Goal: Obtain resource: Download file/media

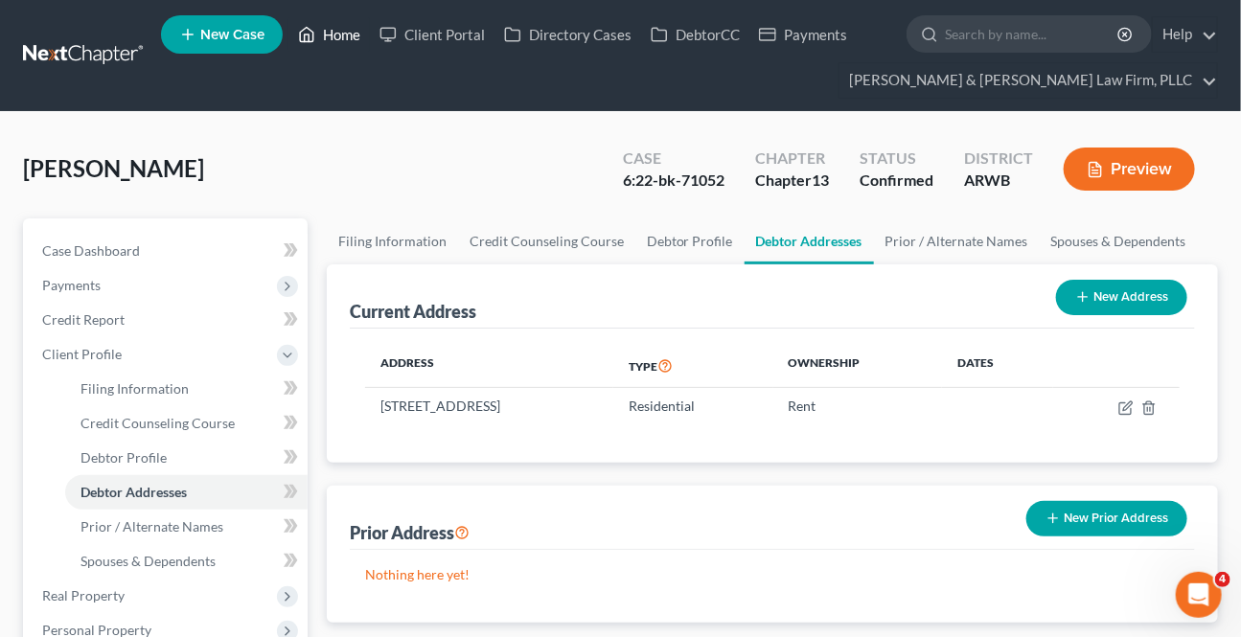
click at [353, 43] on link "Home" at bounding box center [328, 34] width 81 height 34
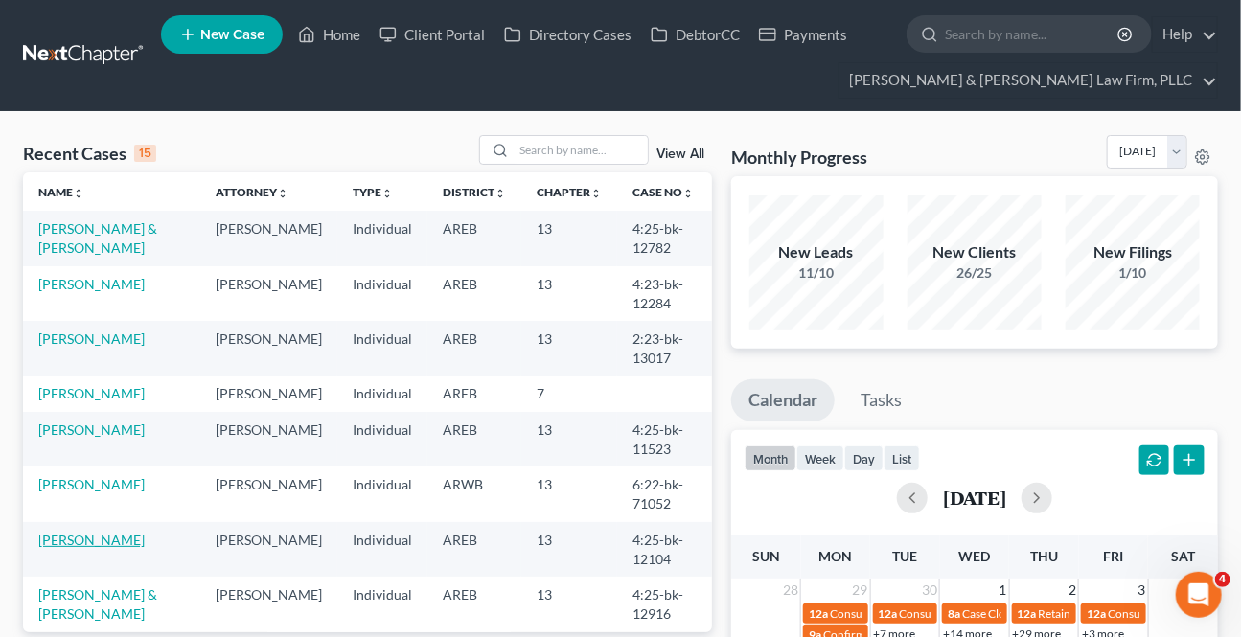
click at [114, 534] on link "[PERSON_NAME]" at bounding box center [91, 540] width 106 height 16
select select "9"
select select "3"
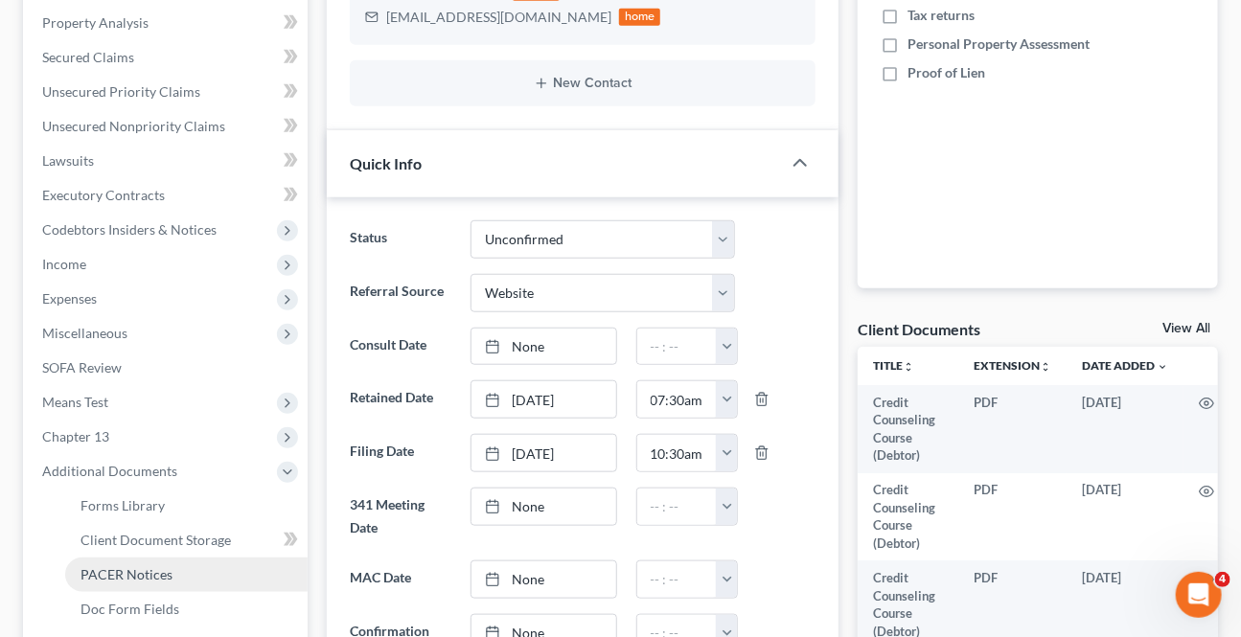
click at [123, 559] on link "PACER Notices" at bounding box center [186, 575] width 242 height 34
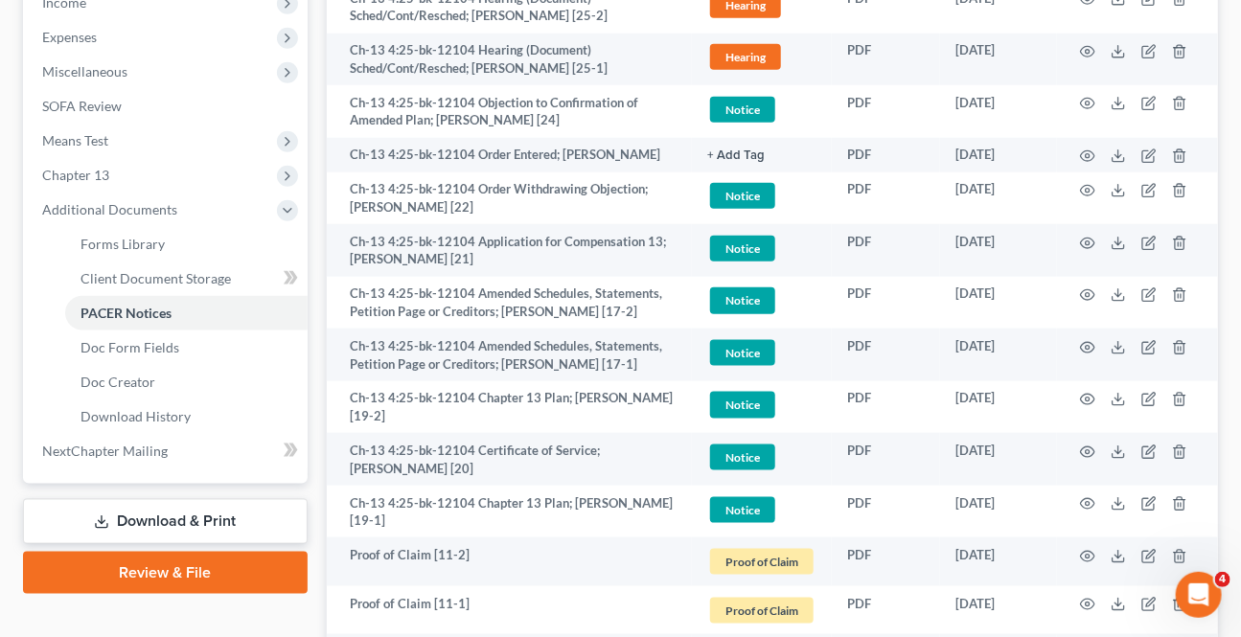
drag, startPoint x: 153, startPoint y: 523, endPoint x: 145, endPoint y: 530, distance: 10.9
click at [153, 522] on link "Download & Print" at bounding box center [165, 521] width 285 height 45
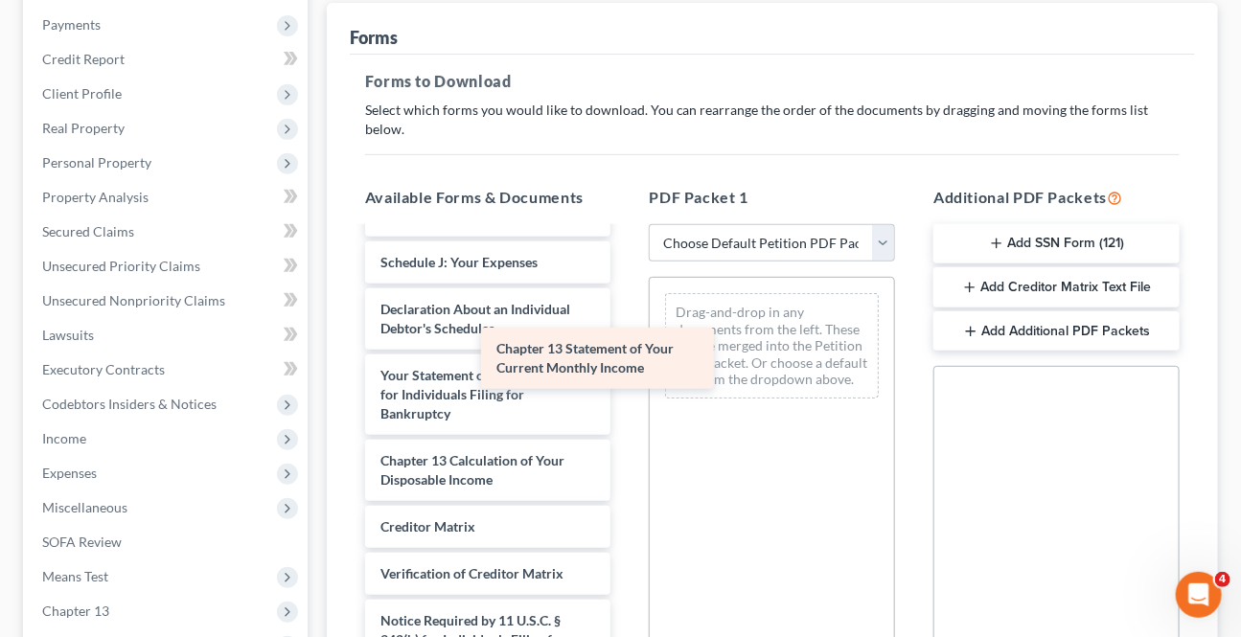
scroll to position [968, 0]
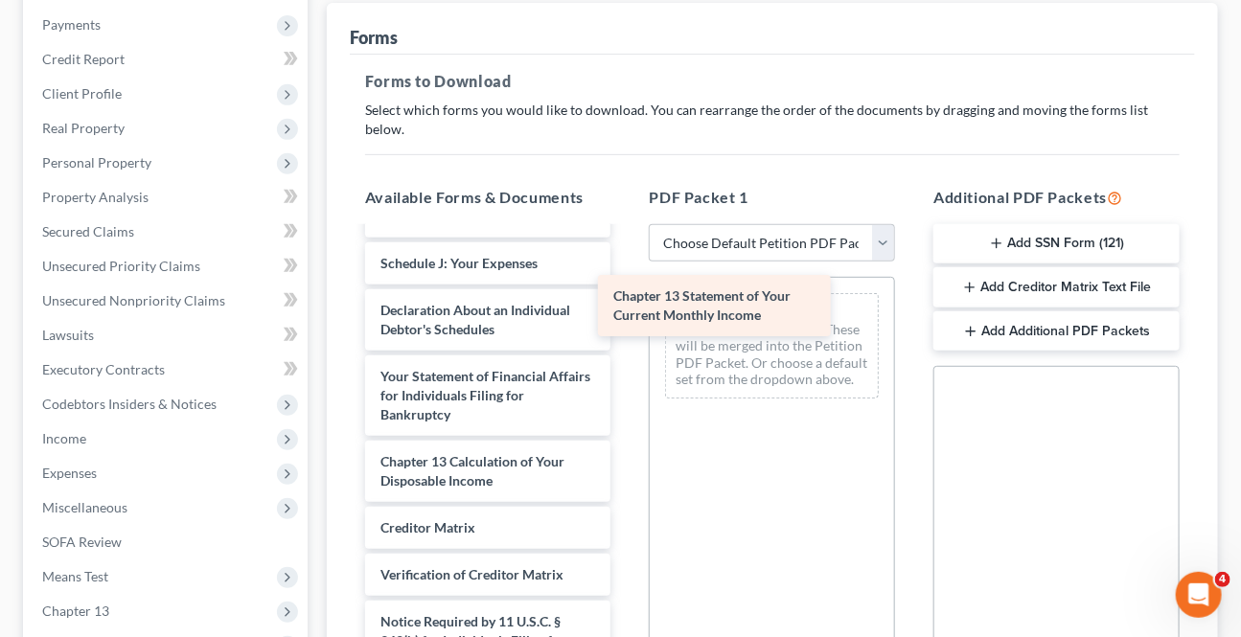
drag, startPoint x: 528, startPoint y: 384, endPoint x: 761, endPoint y: 308, distance: 245.2
click at [627, 308] on div "Chapter 13 Statement of Your Current Monthly Income Credit Counseling Course (D…" at bounding box center [488, 4] width 277 height 1486
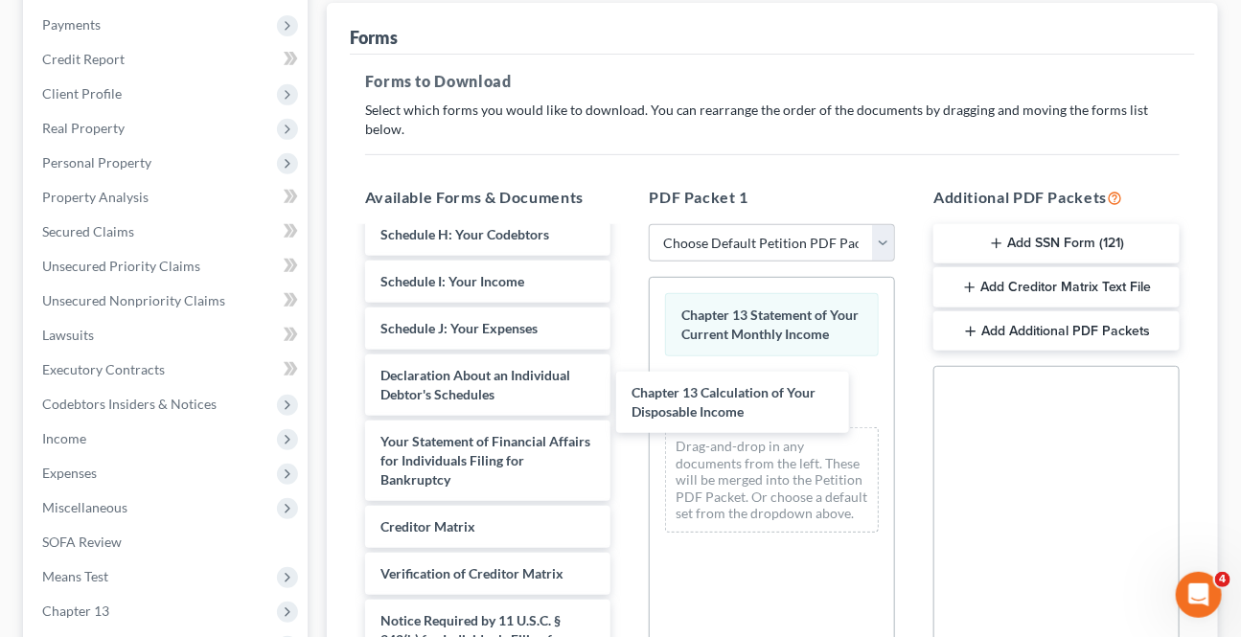
scroll to position [902, 0]
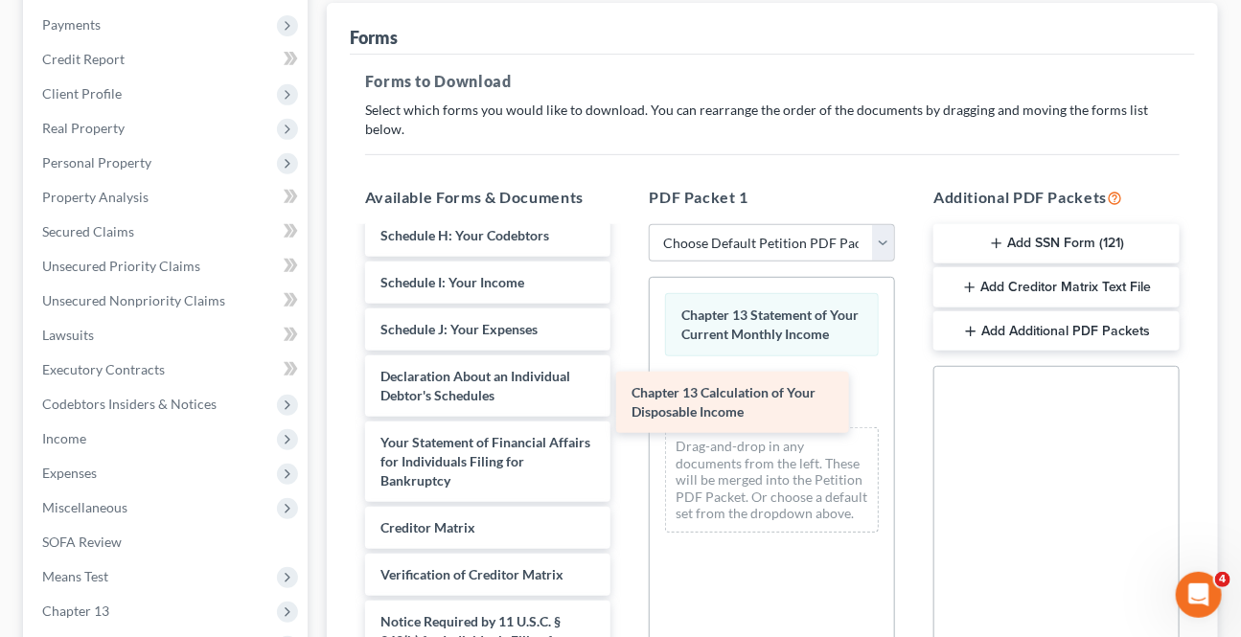
drag, startPoint x: 468, startPoint y: 440, endPoint x: 724, endPoint y: 388, distance: 261.1
click at [627, 388] on div "Chapter 13 Calculation of Your Disposable Income Credit Counseling Course (Debt…" at bounding box center [488, 37] width 277 height 1420
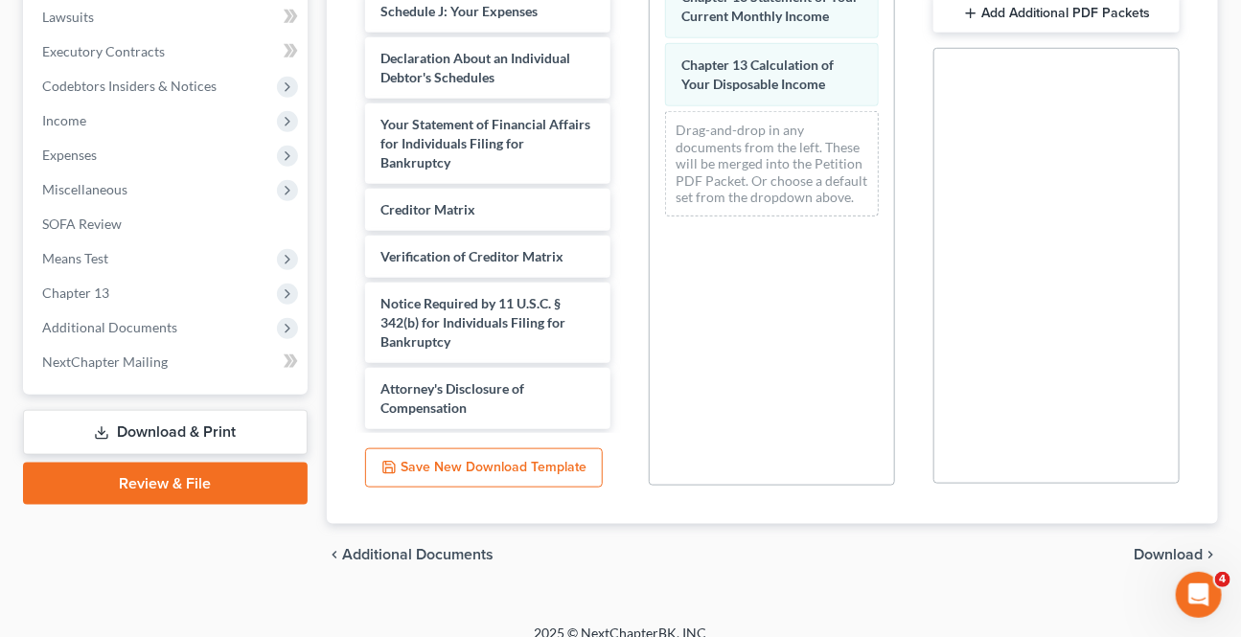
click at [1179, 547] on span "Download" at bounding box center [1168, 554] width 69 height 15
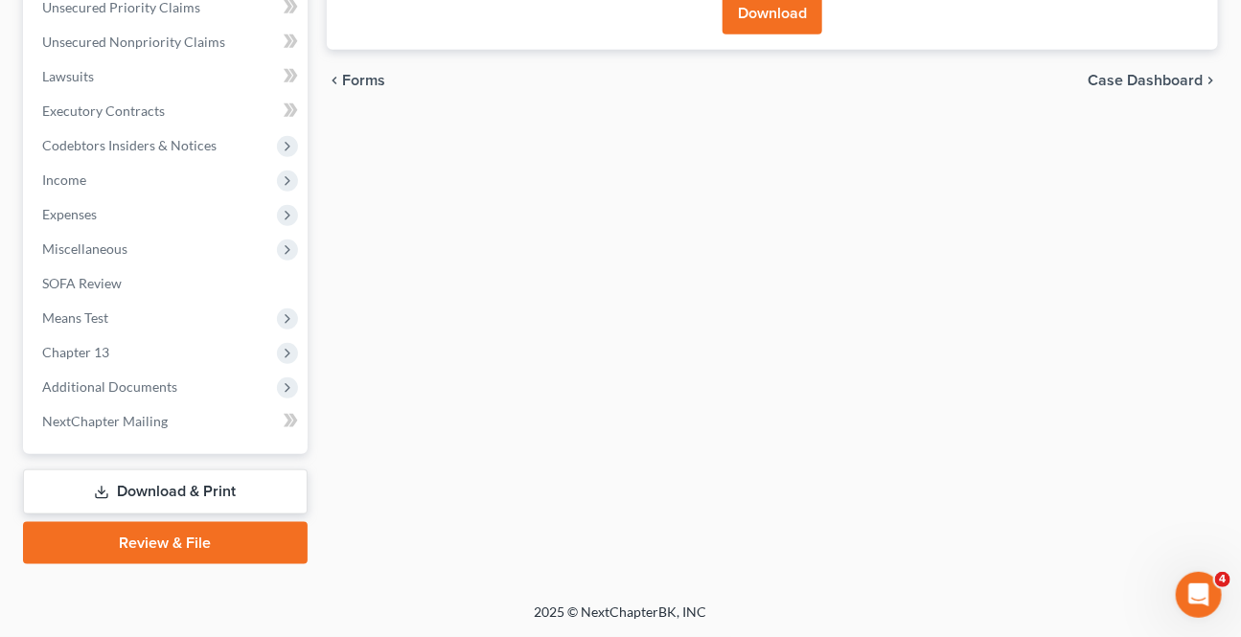
scroll to position [517, 0]
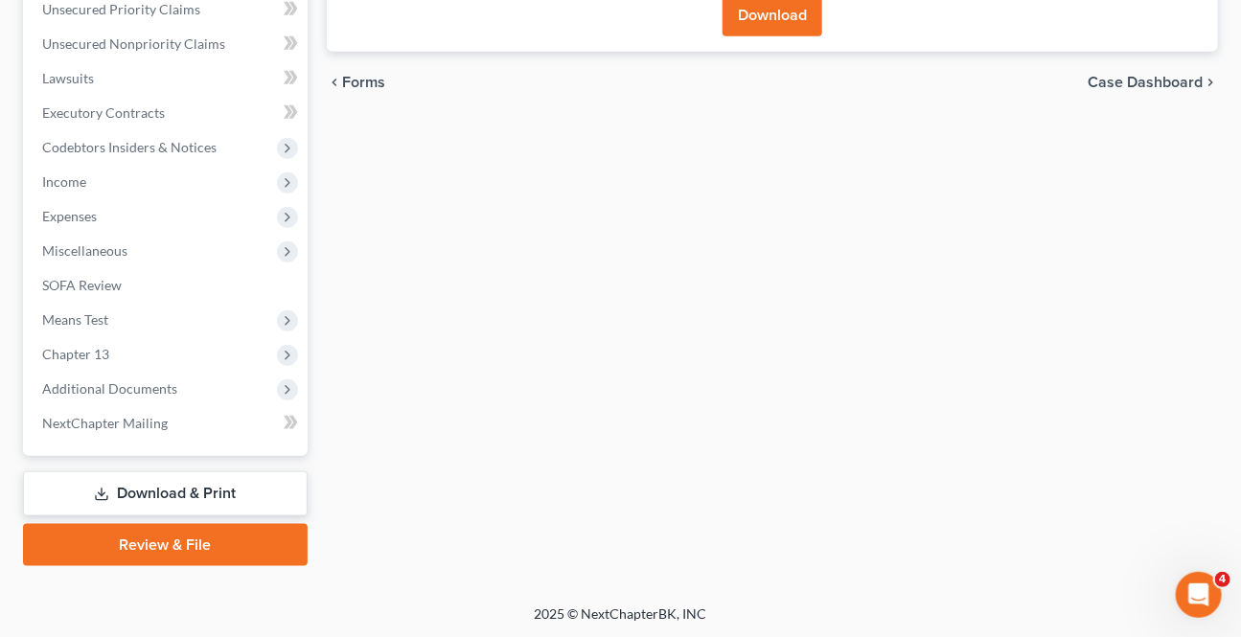
click at [743, 18] on button "Download" at bounding box center [773, 15] width 100 height 42
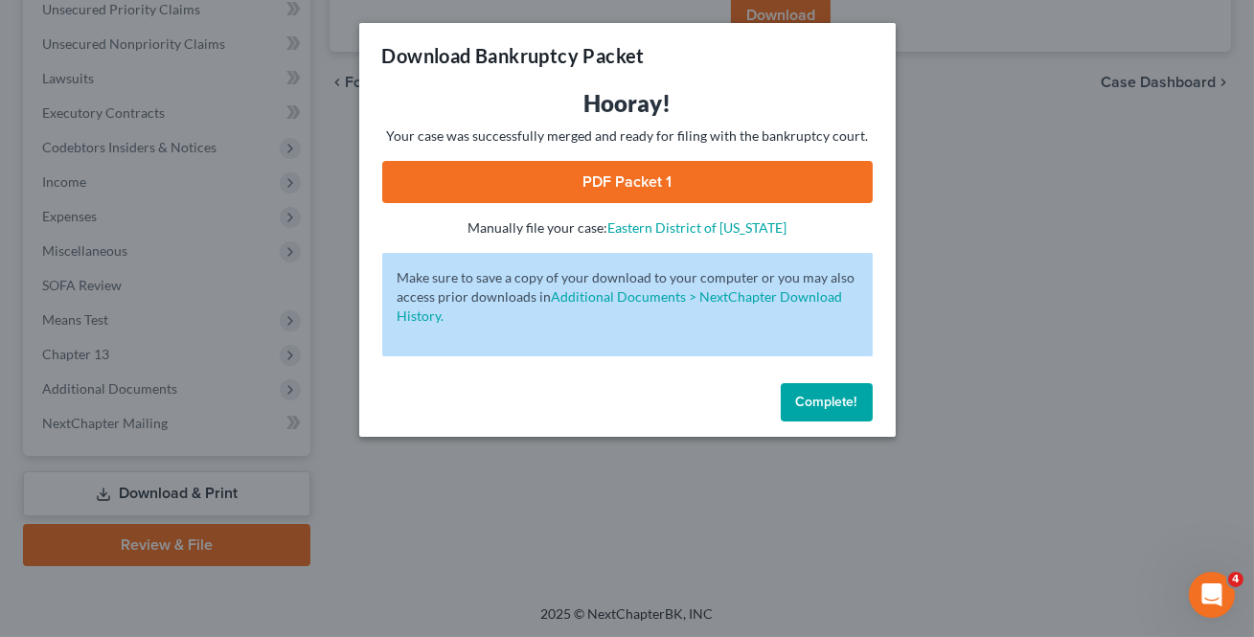
click at [440, 174] on link "PDF Packet 1" at bounding box center [627, 182] width 491 height 42
drag, startPoint x: 806, startPoint y: 410, endPoint x: 796, endPoint y: 402, distance: 12.3
click at [804, 399] on button "Complete!" at bounding box center [827, 402] width 92 height 38
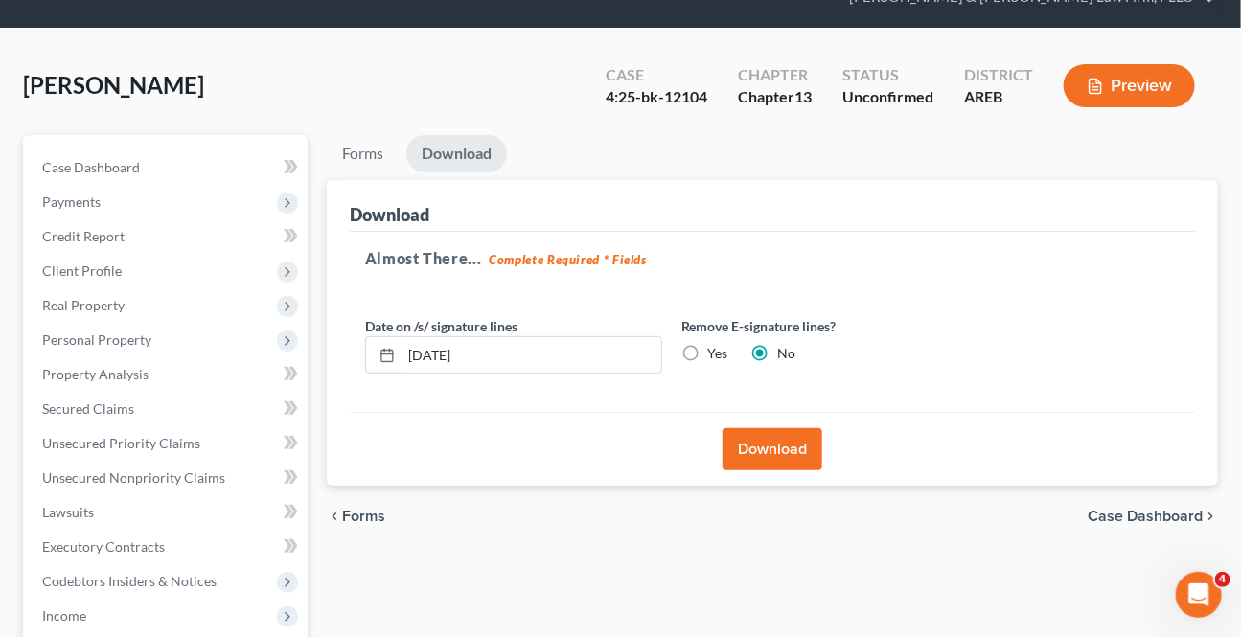
scroll to position [0, 0]
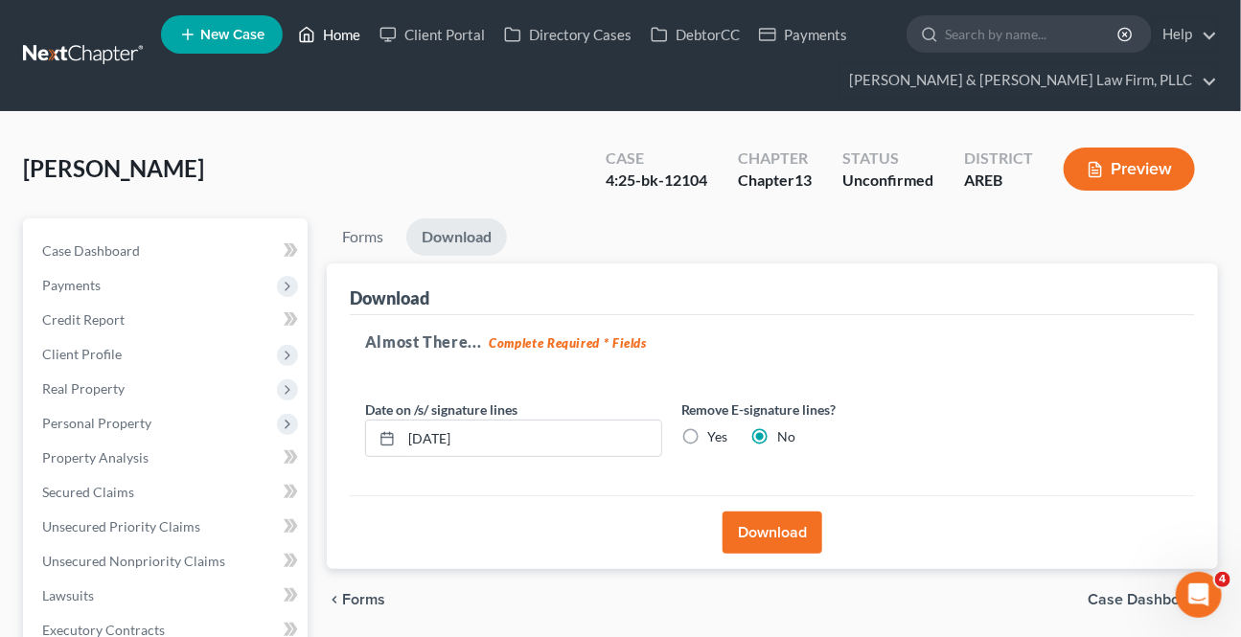
click at [333, 38] on link "Home" at bounding box center [328, 34] width 81 height 34
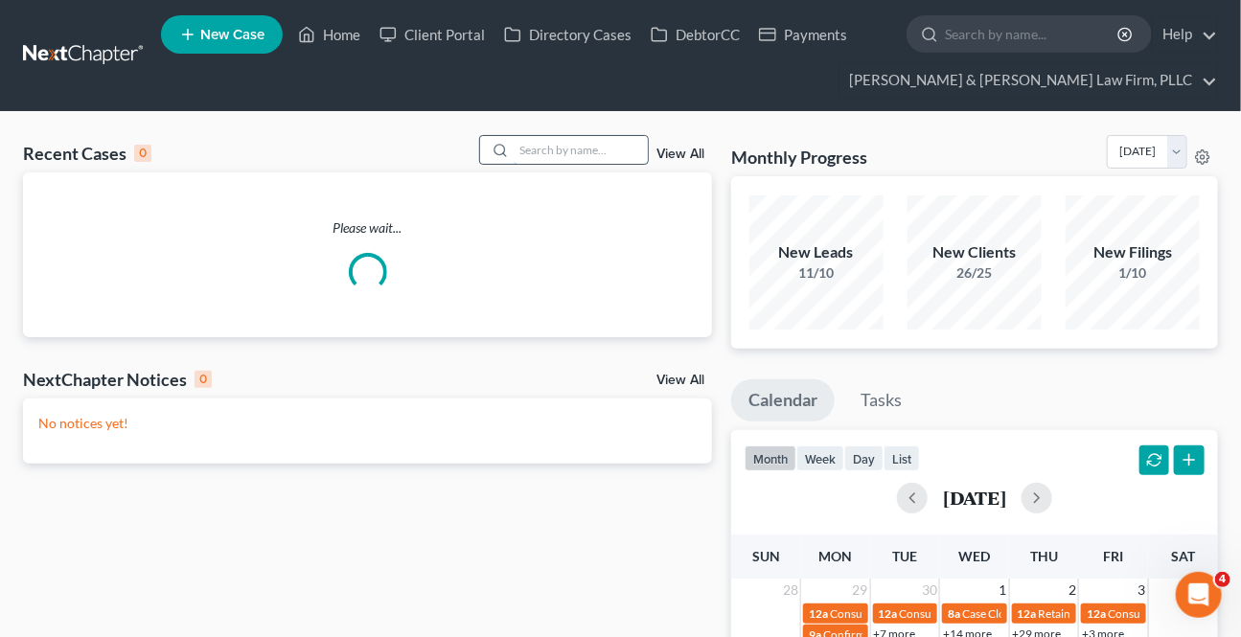
click at [570, 163] on input "search" at bounding box center [581, 150] width 134 height 28
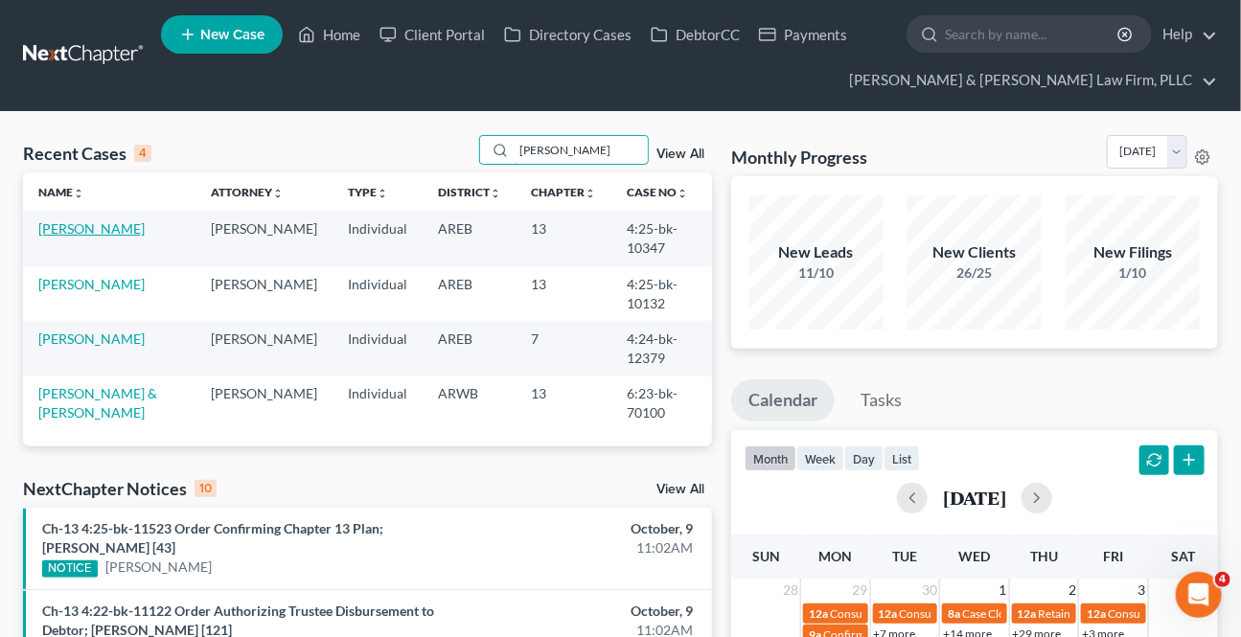
type input "[PERSON_NAME]"
click at [73, 232] on link "[PERSON_NAME]" at bounding box center [91, 228] width 106 height 16
select select "3"
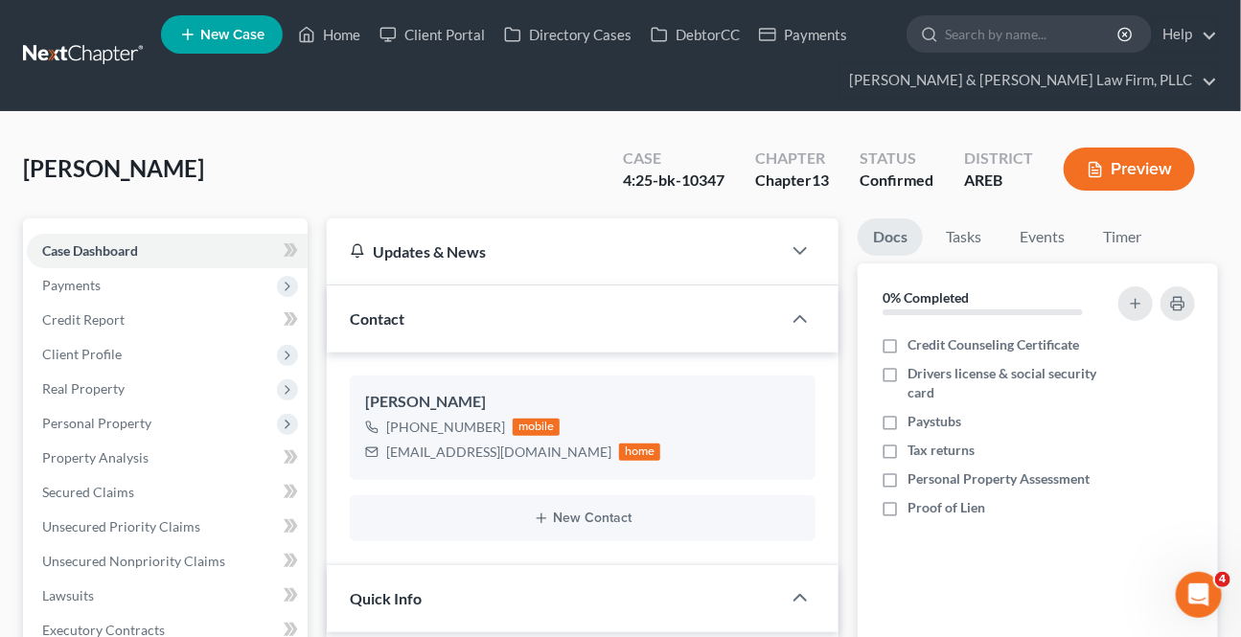
scroll to position [435, 0]
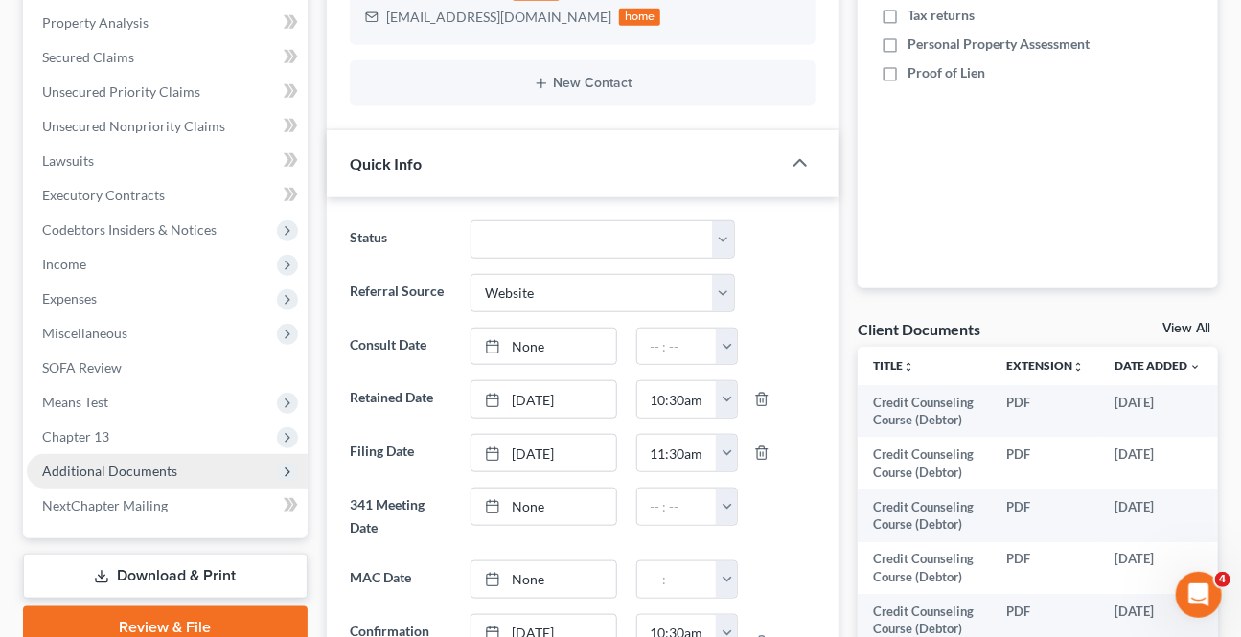
click at [98, 465] on span "Additional Documents" at bounding box center [109, 471] width 135 height 16
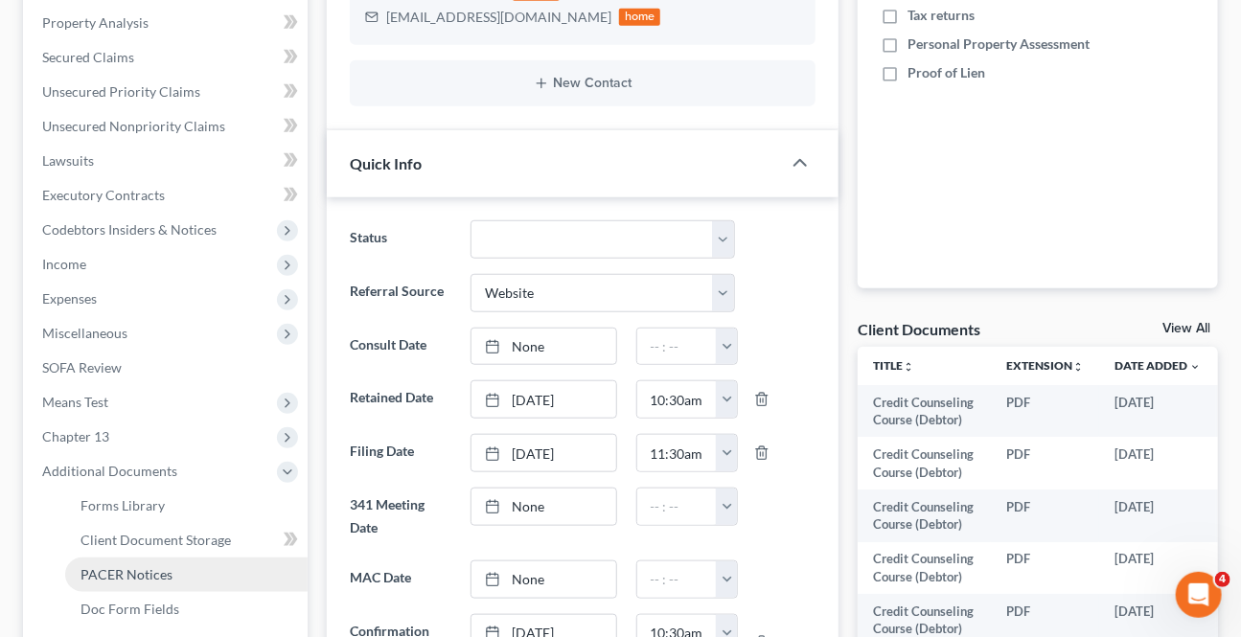
click at [93, 566] on span "PACER Notices" at bounding box center [126, 574] width 92 height 16
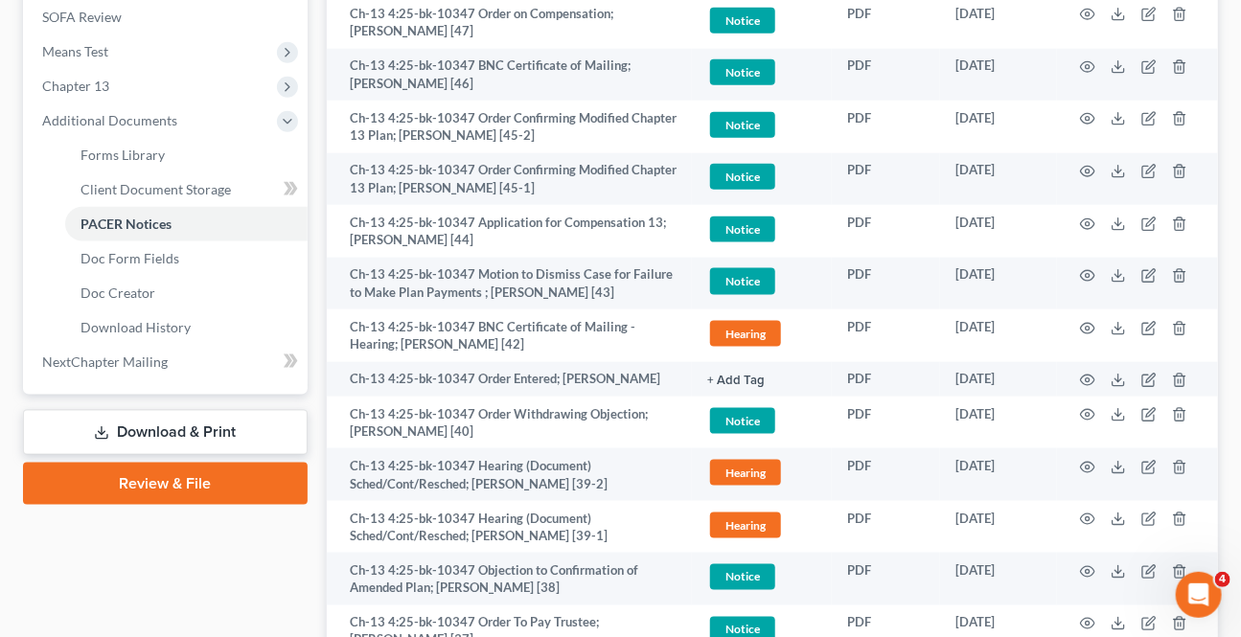
scroll to position [871, 0]
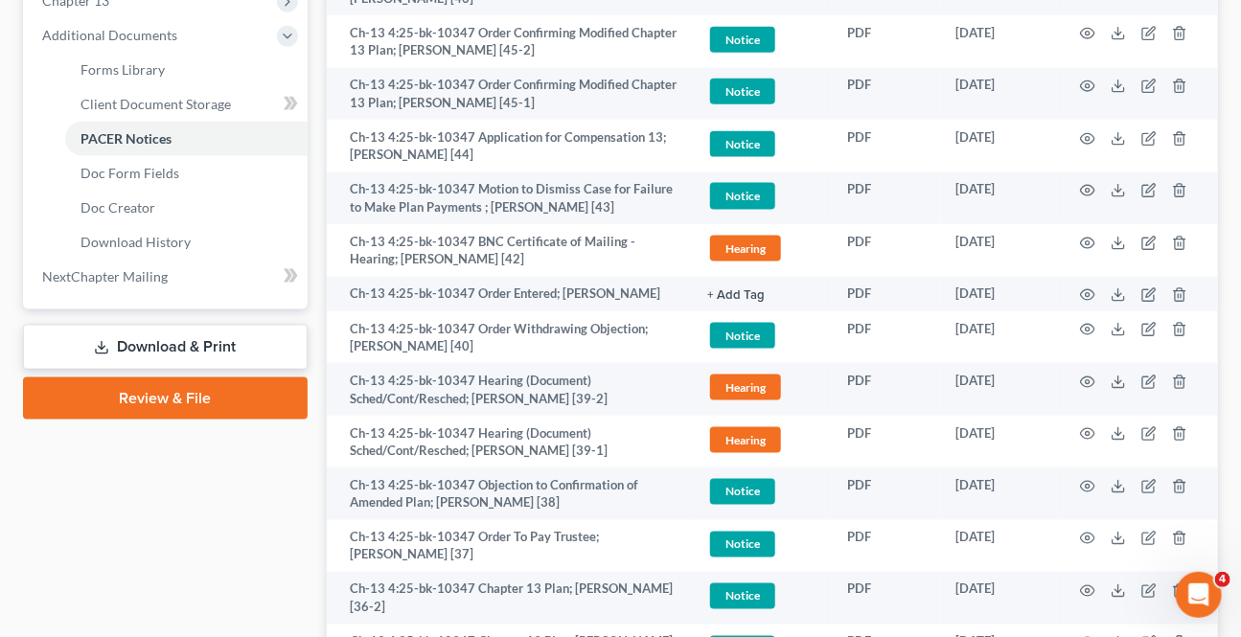
click at [106, 340] on icon at bounding box center [101, 347] width 15 height 15
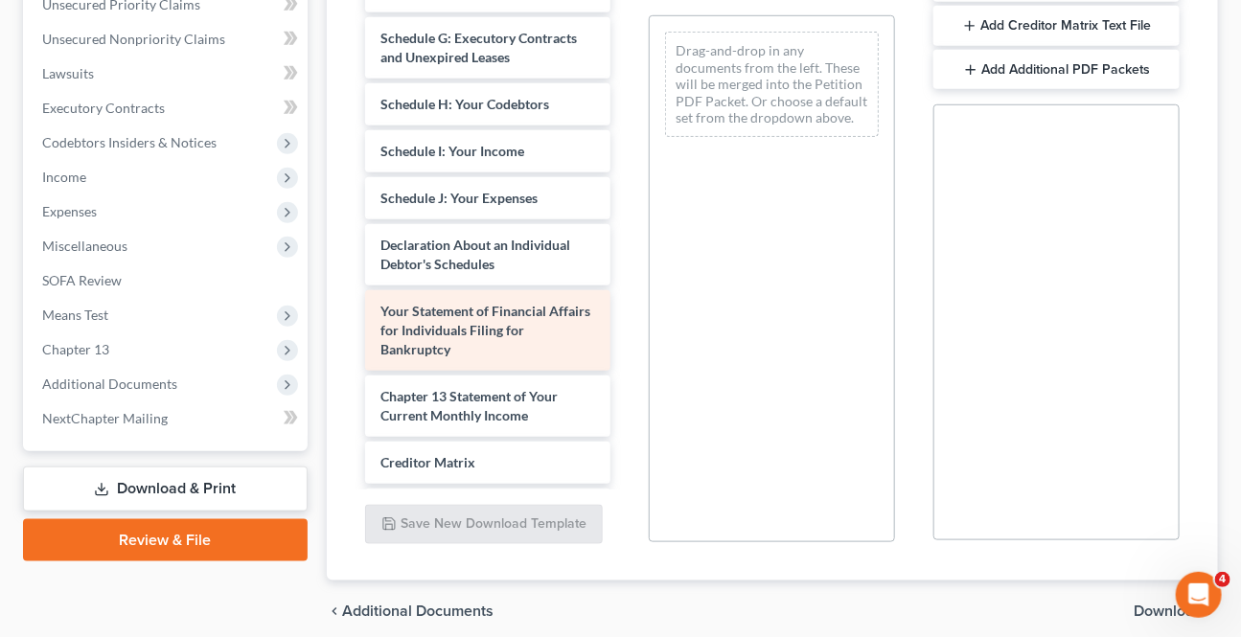
scroll to position [1132, 0]
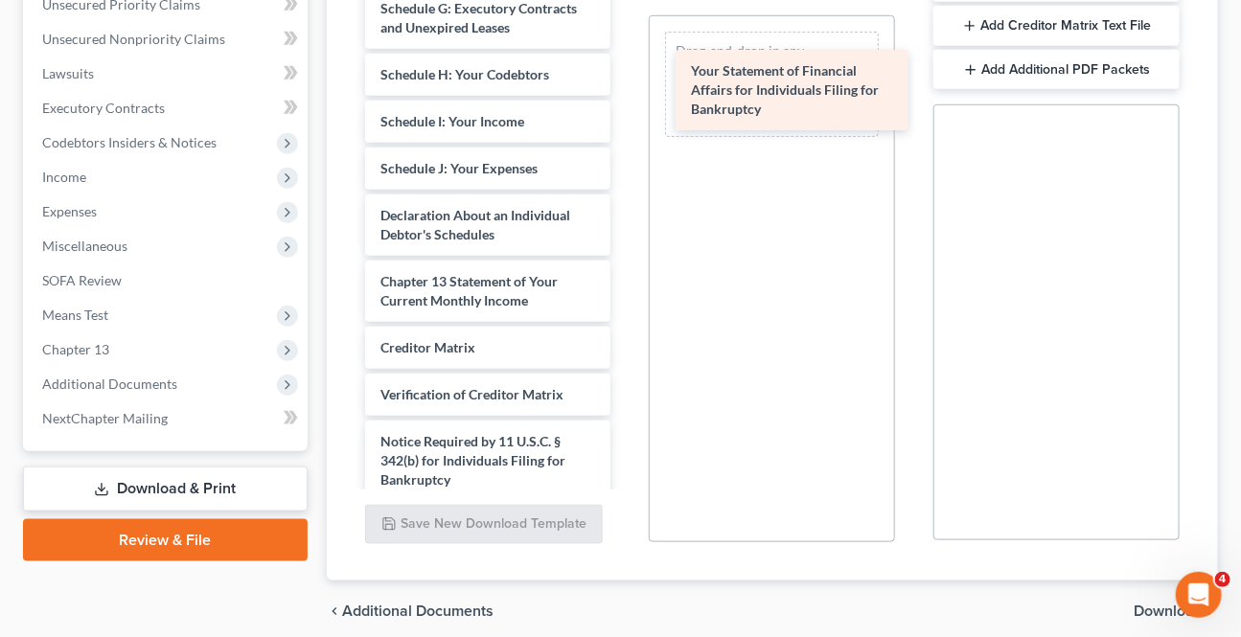
drag, startPoint x: 493, startPoint y: 269, endPoint x: 811, endPoint y: 48, distance: 387.6
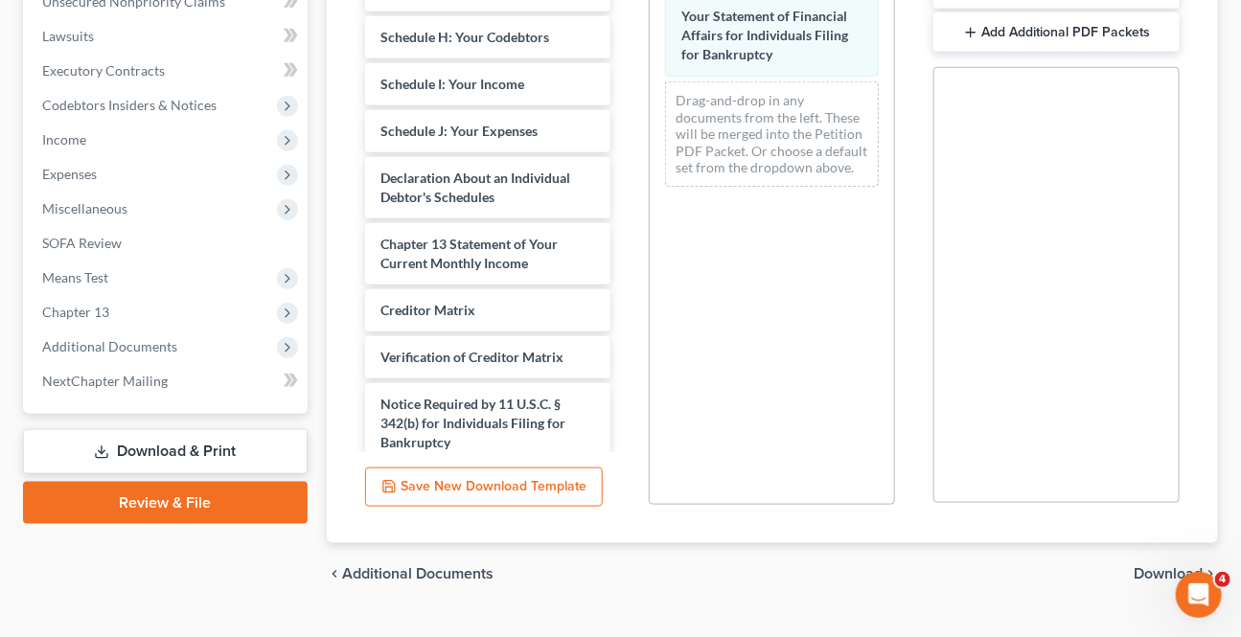
scroll to position [579, 0]
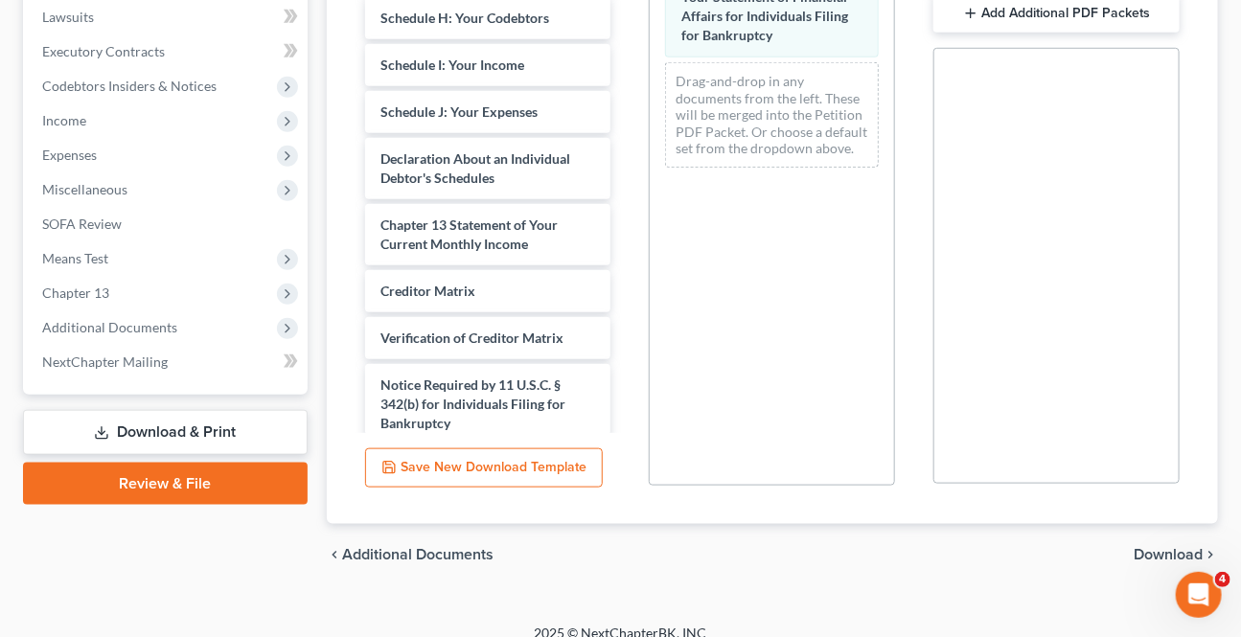
click at [1142, 524] on div "chevron_left Additional Documents Download chevron_right" at bounding box center [772, 554] width 891 height 61
click at [1138, 547] on span "Download" at bounding box center [1168, 554] width 69 height 15
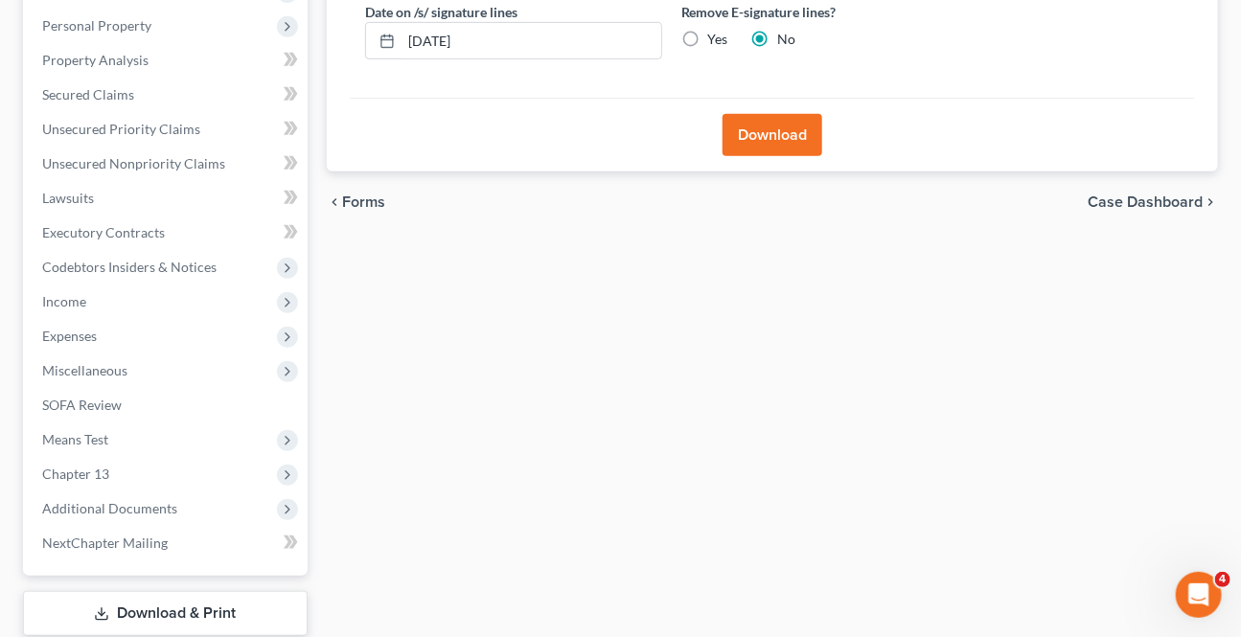
scroll to position [169, 0]
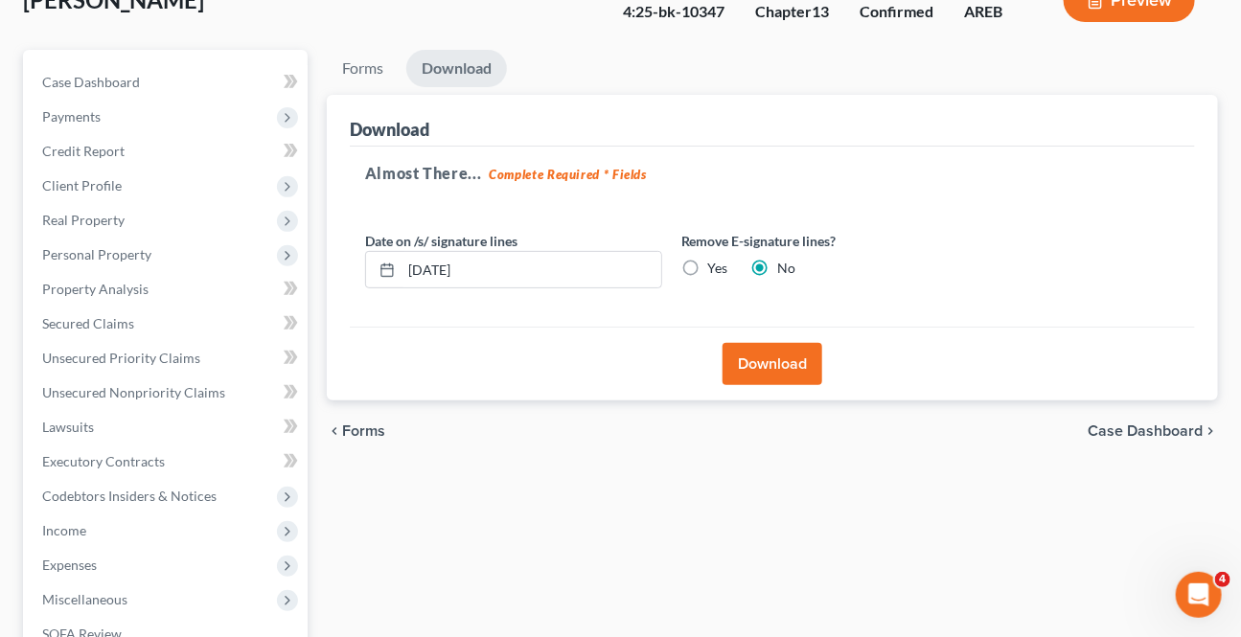
click at [780, 364] on button "Download" at bounding box center [773, 364] width 100 height 42
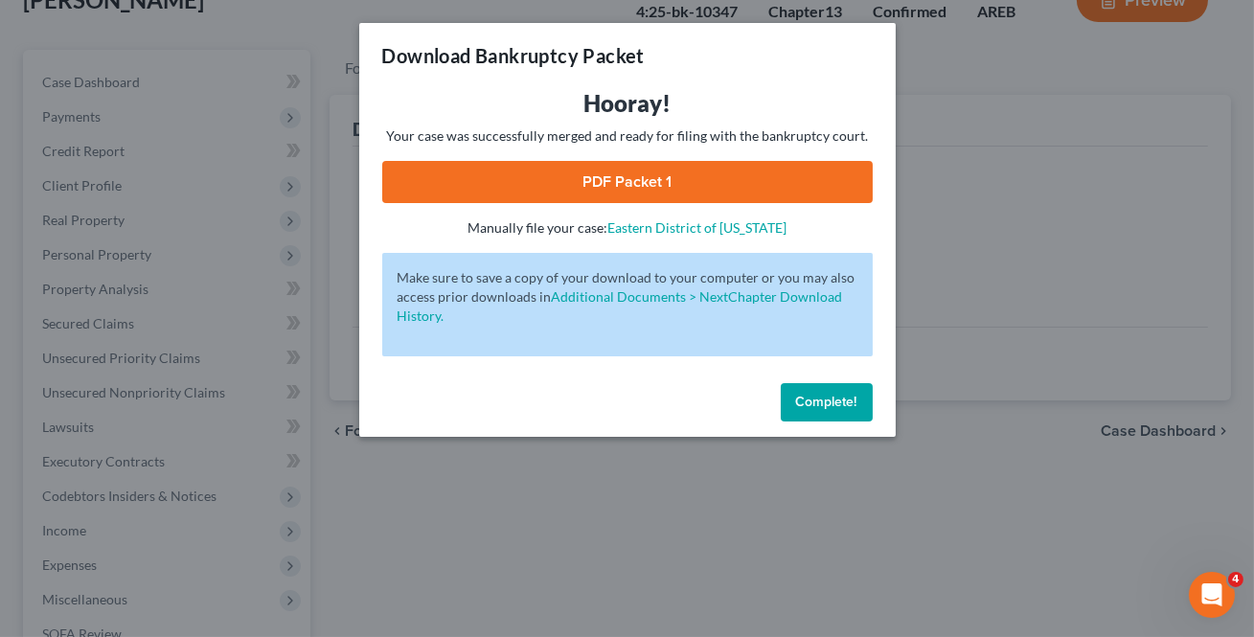
click at [531, 191] on link "PDF Packet 1" at bounding box center [627, 182] width 491 height 42
drag, startPoint x: 793, startPoint y: 397, endPoint x: 800, endPoint y: 376, distance: 22.4
click at [799, 376] on div "Complete!" at bounding box center [627, 406] width 537 height 61
click at [831, 396] on span "Complete!" at bounding box center [826, 402] width 61 height 16
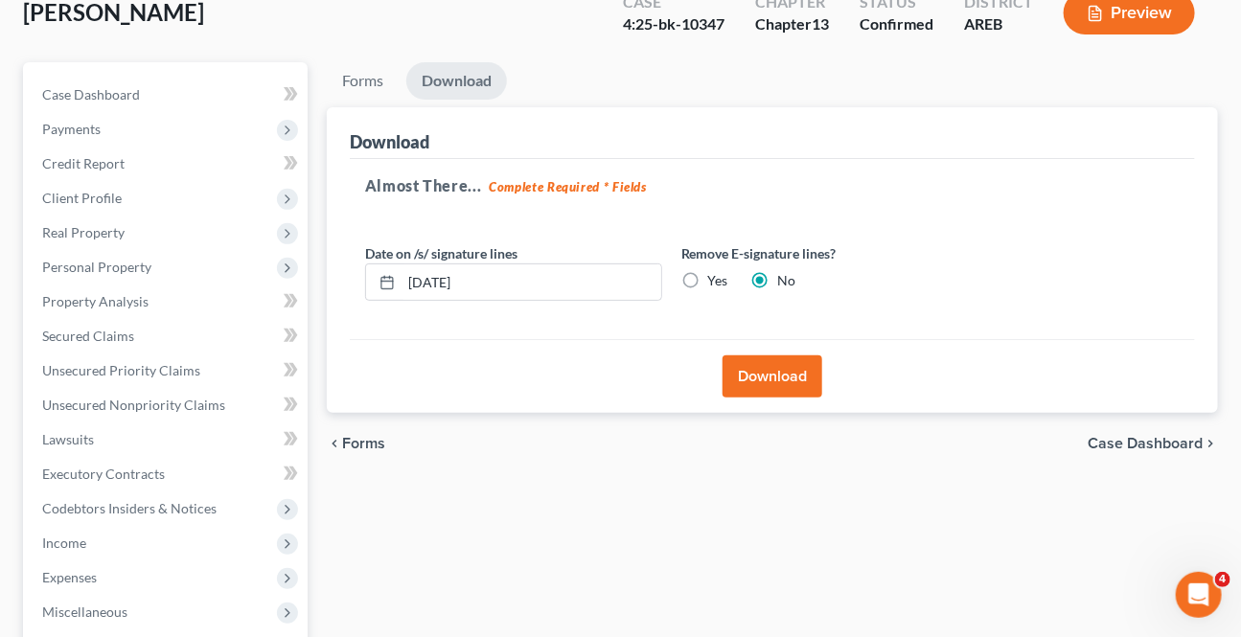
scroll to position [0, 0]
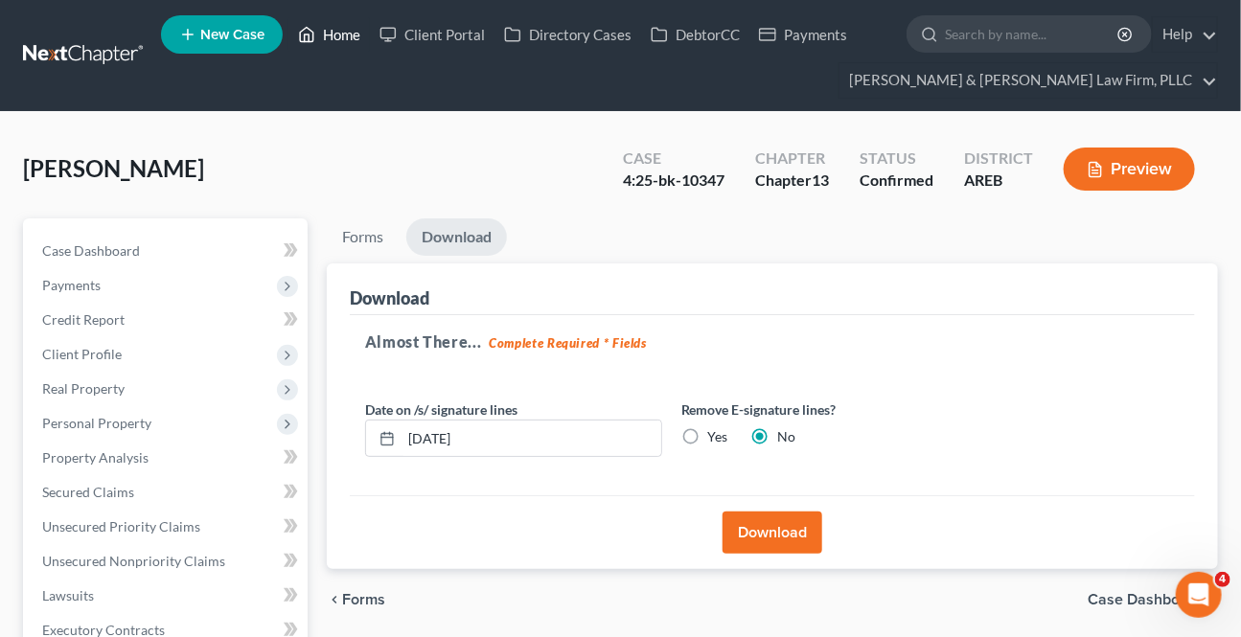
click at [329, 28] on link "Home" at bounding box center [328, 34] width 81 height 34
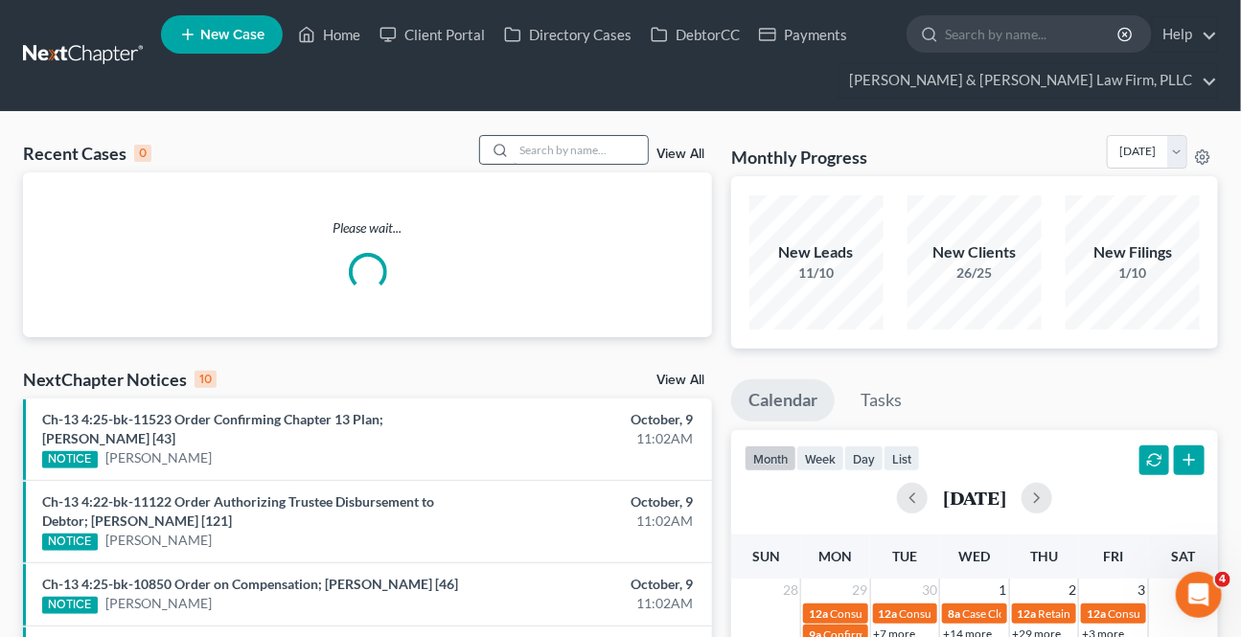
click at [637, 162] on input "search" at bounding box center [581, 150] width 134 height 28
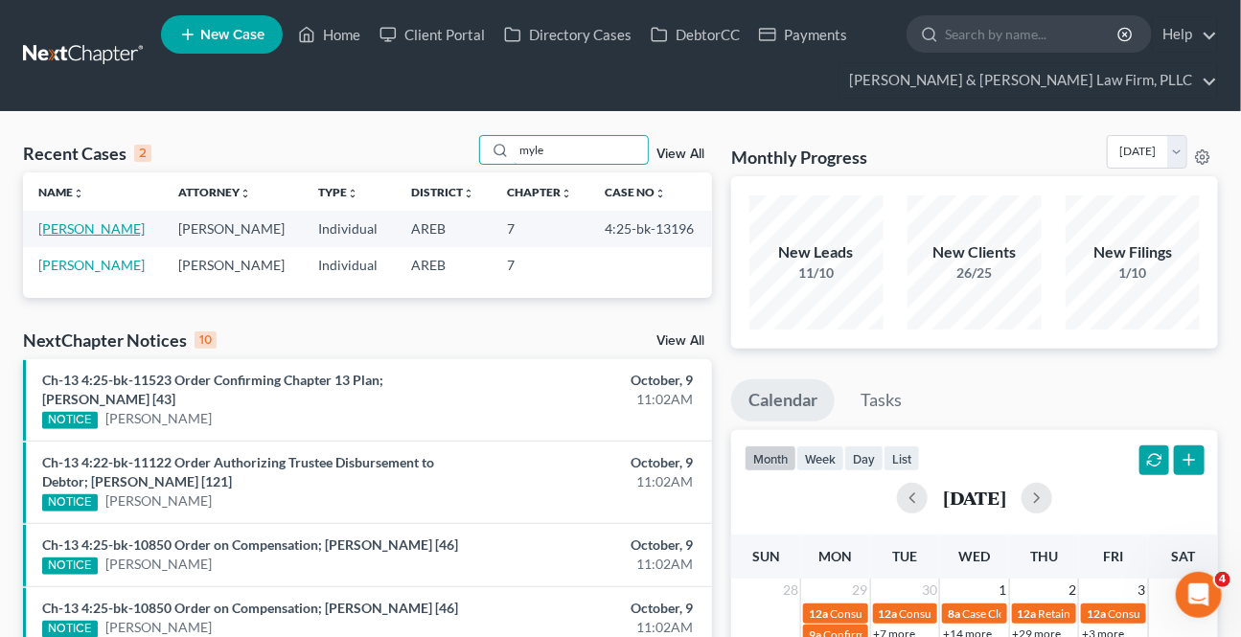
type input "myle"
click at [113, 233] on link "[PERSON_NAME]" at bounding box center [91, 228] width 106 height 16
click at [113, 232] on link "[PERSON_NAME]" at bounding box center [91, 228] width 106 height 16
select select "0"
select select "2"
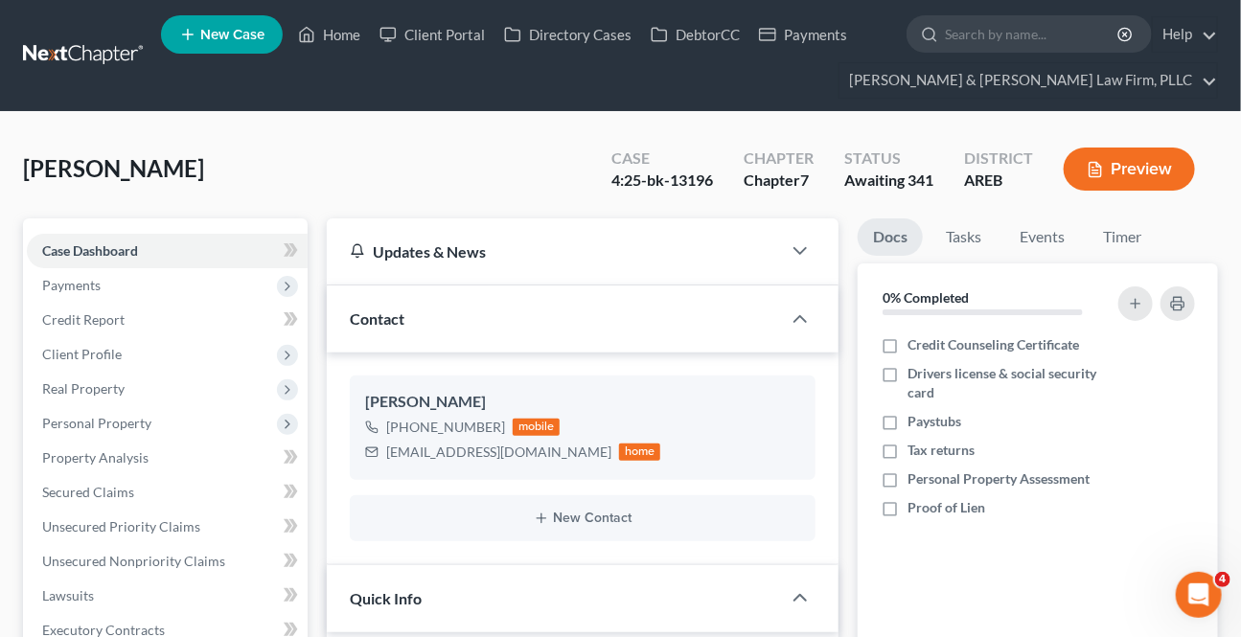
scroll to position [609, 0]
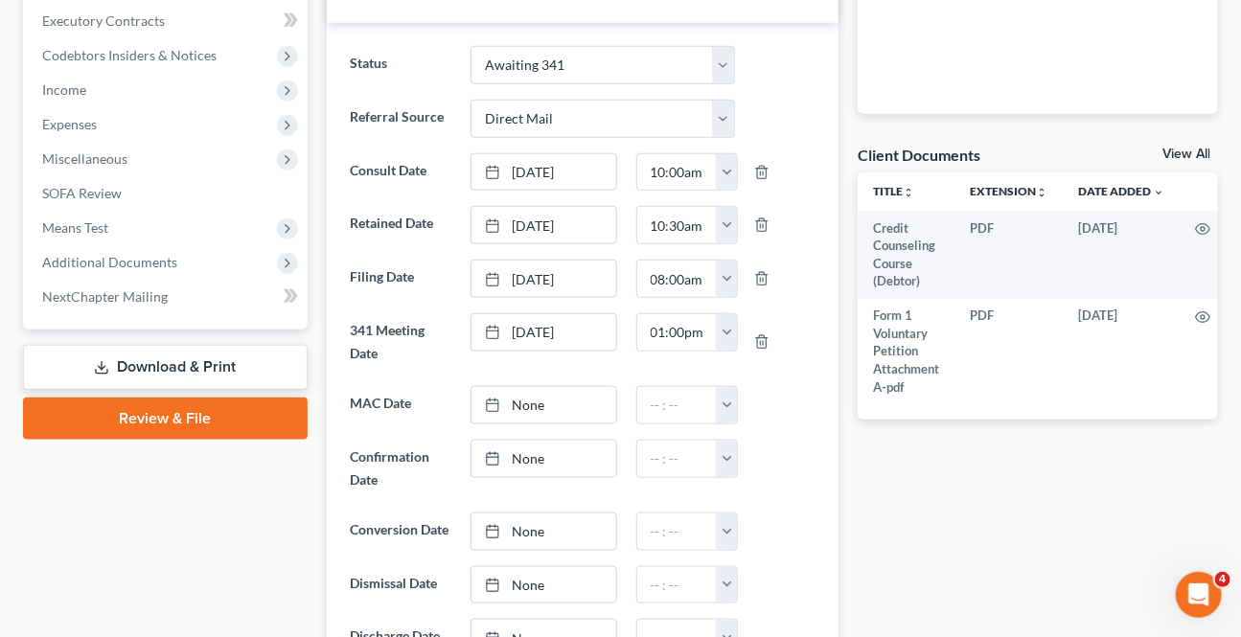
click at [114, 365] on link "Download & Print" at bounding box center [165, 367] width 285 height 45
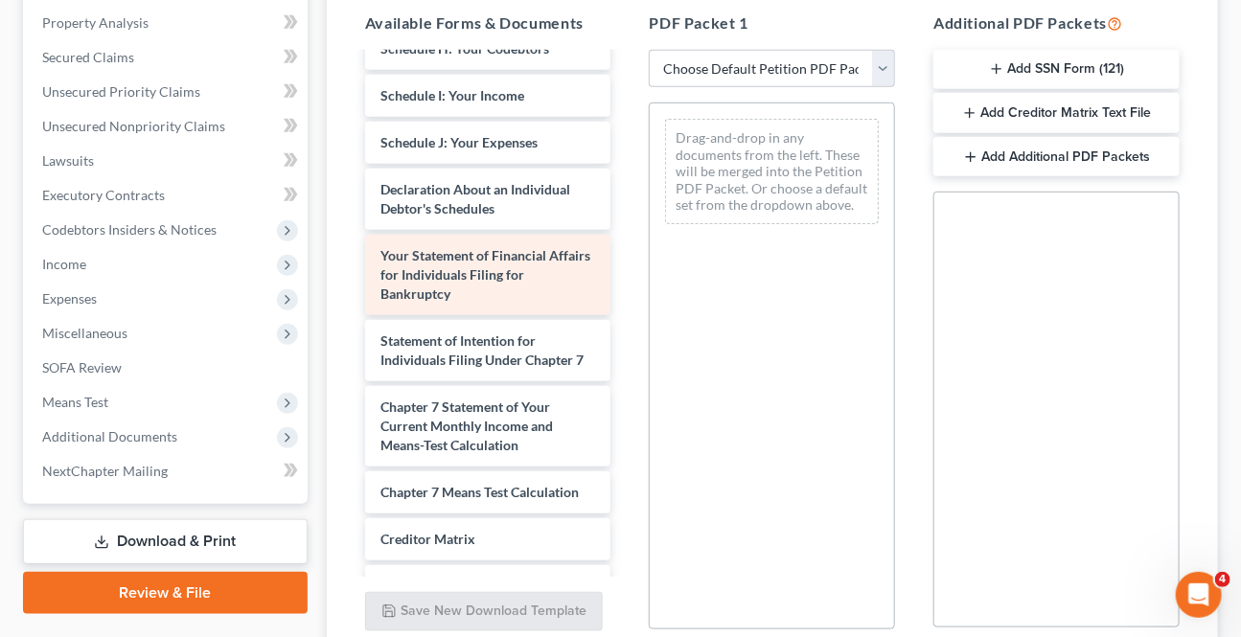
scroll to position [609, 0]
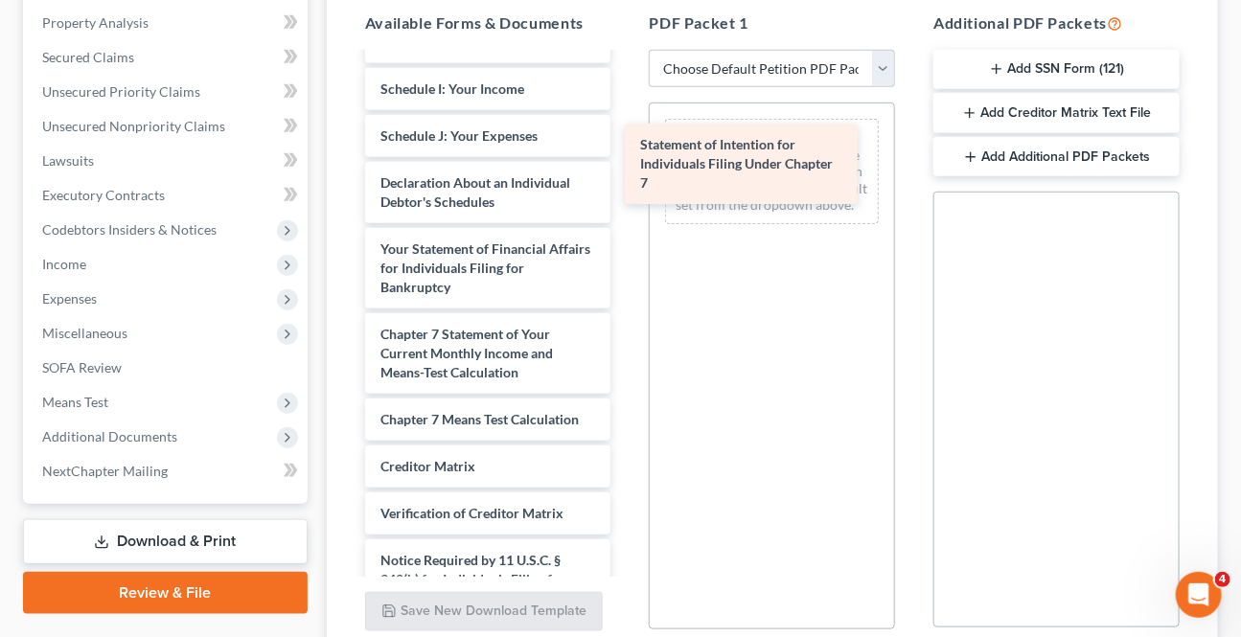
drag, startPoint x: 451, startPoint y: 349, endPoint x: 725, endPoint y: 174, distance: 324.9
click at [627, 174] on div "Statement of Intention for Individuals Filing Under Chapter 7 Credit Counseling…" at bounding box center [488, 65] width 277 height 1241
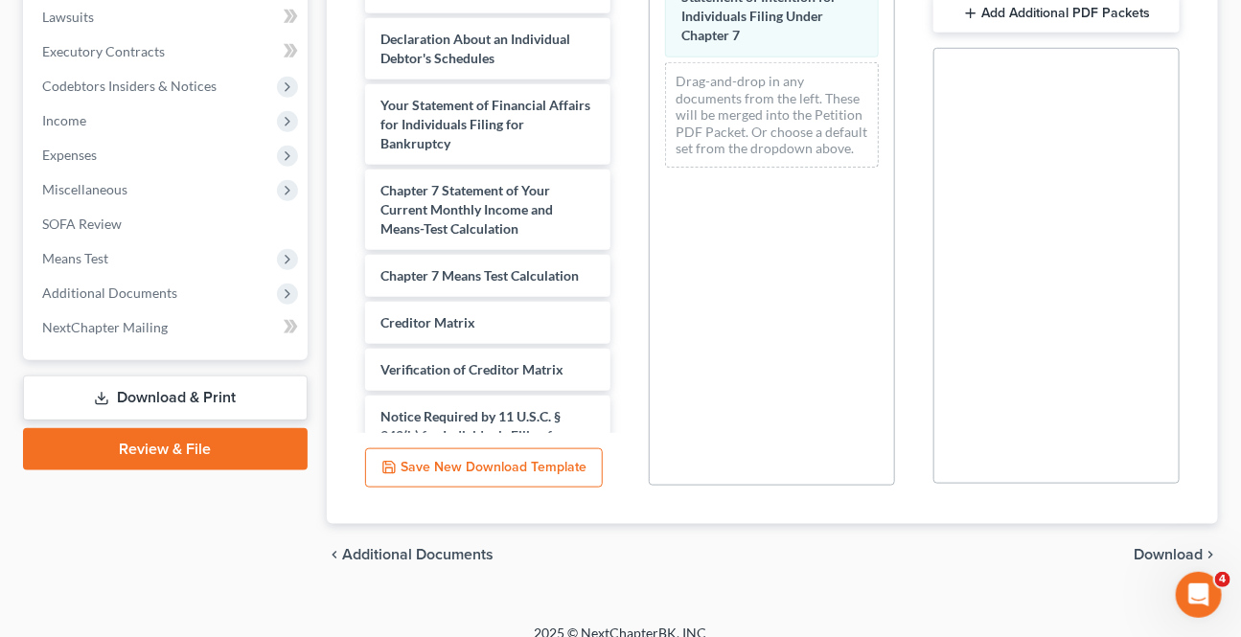
click at [1188, 547] on span "Download" at bounding box center [1168, 554] width 69 height 15
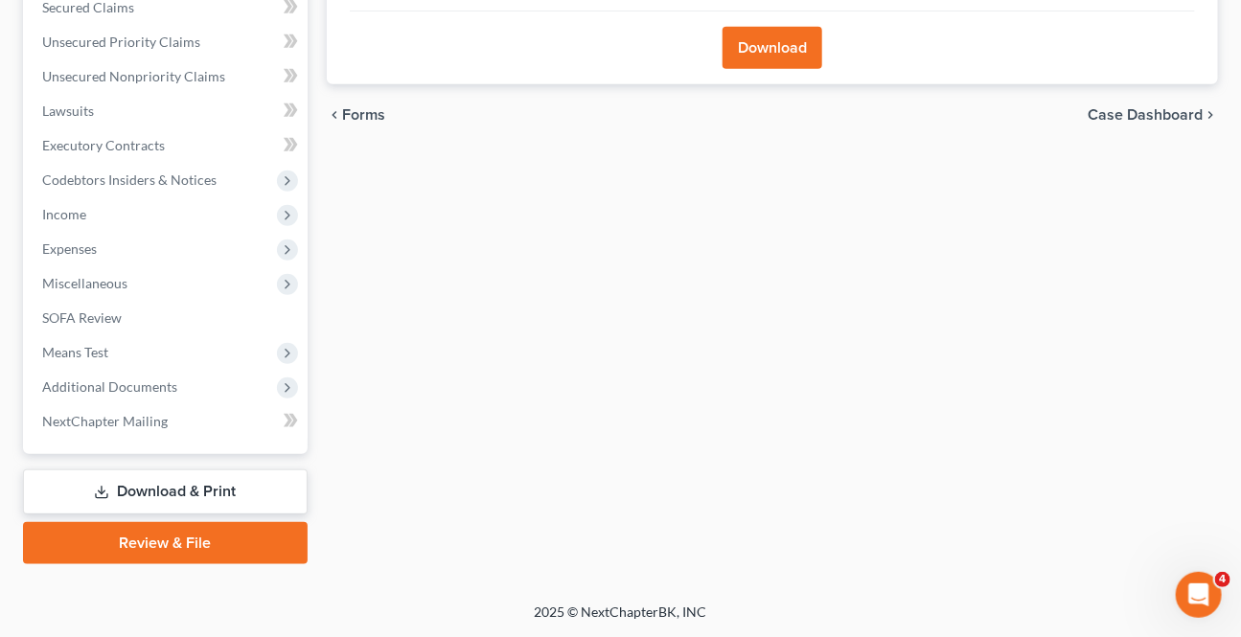
scroll to position [482, 0]
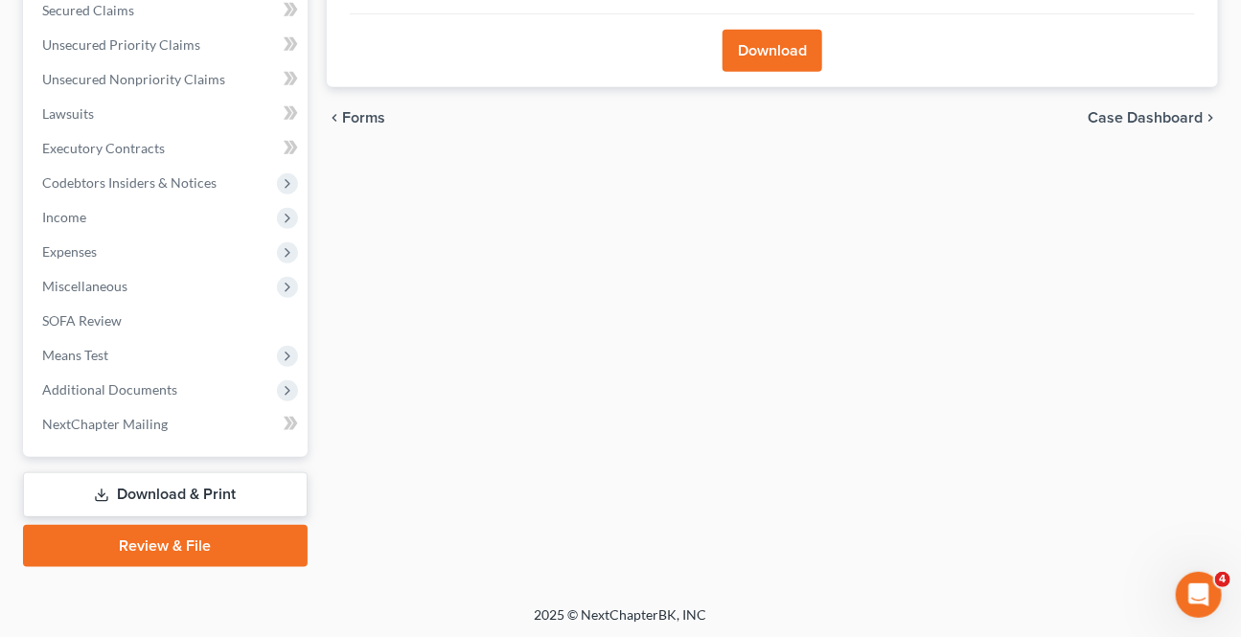
click at [773, 58] on button "Download" at bounding box center [773, 51] width 100 height 42
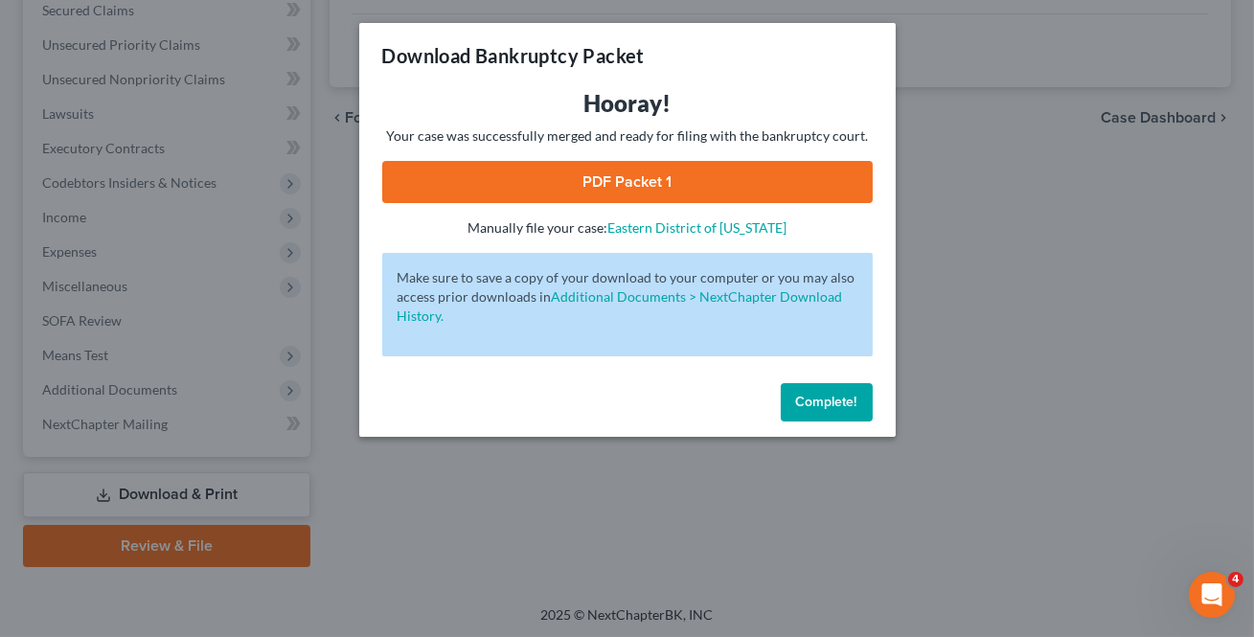
click at [631, 183] on link "PDF Packet 1" at bounding box center [627, 182] width 491 height 42
click at [859, 394] on button "Complete!" at bounding box center [827, 402] width 92 height 38
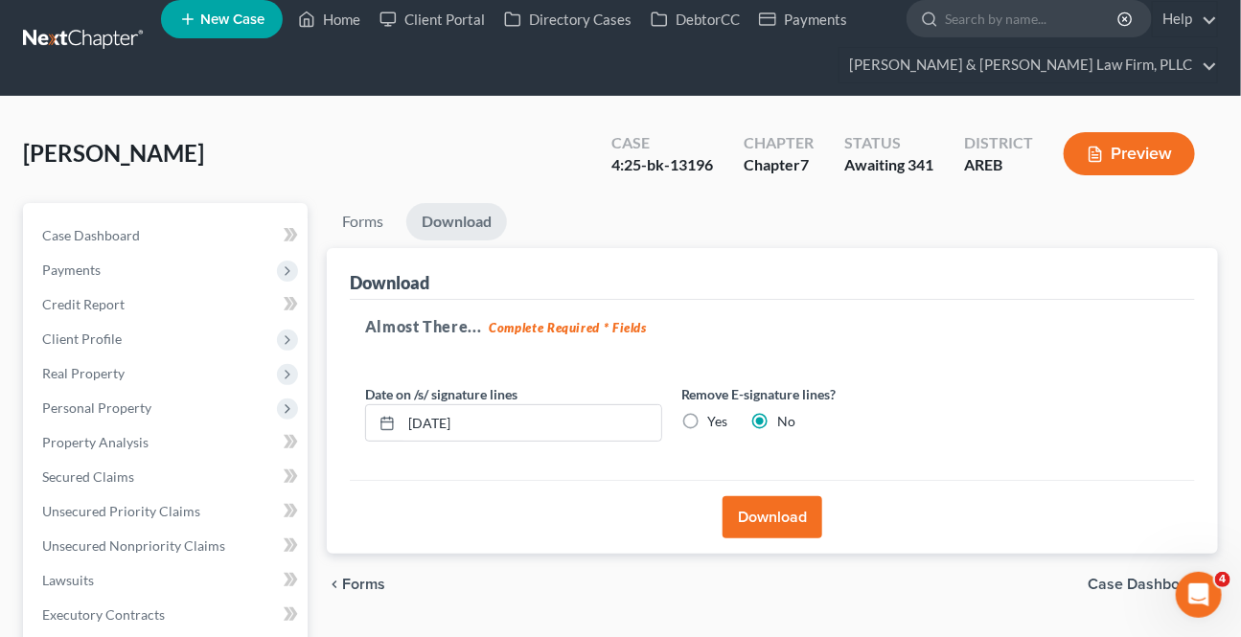
scroll to position [0, 0]
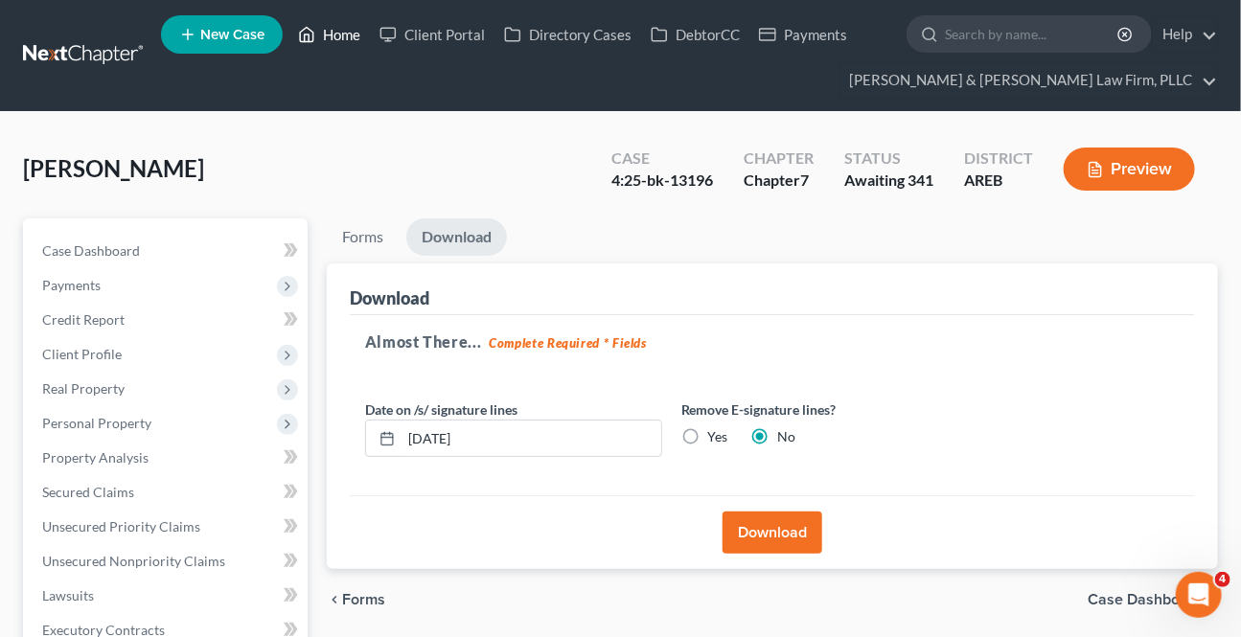
click at [341, 20] on link "Home" at bounding box center [328, 34] width 81 height 34
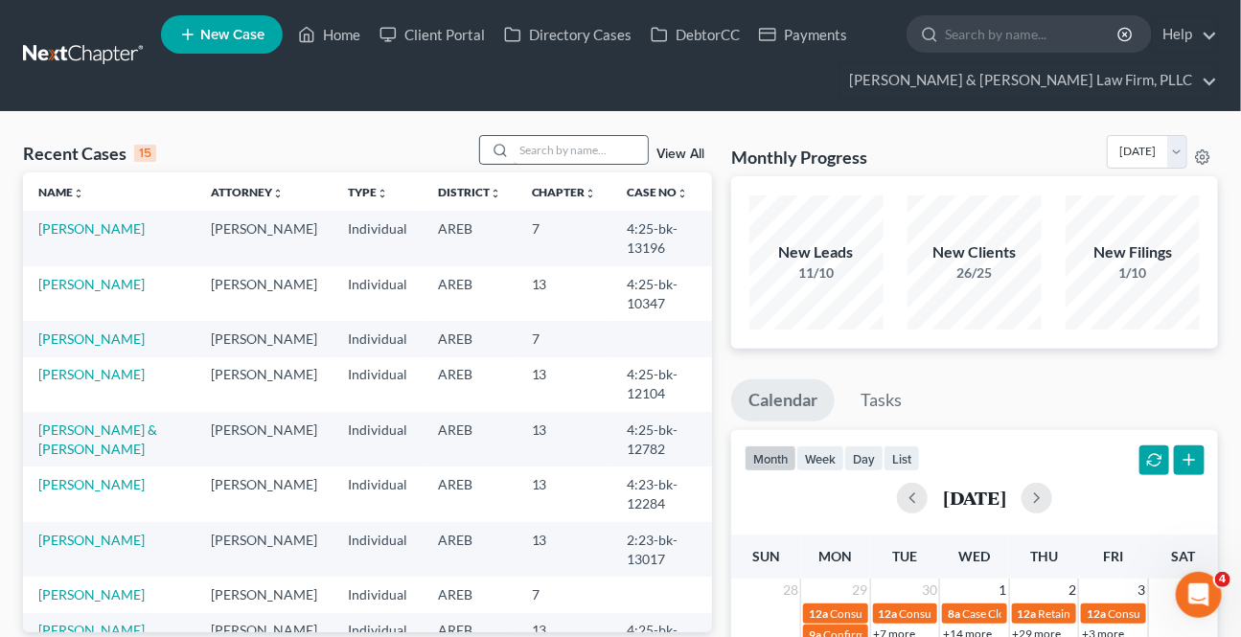
click at [614, 161] on input "search" at bounding box center [581, 150] width 134 height 28
type input "t"
type input "u"
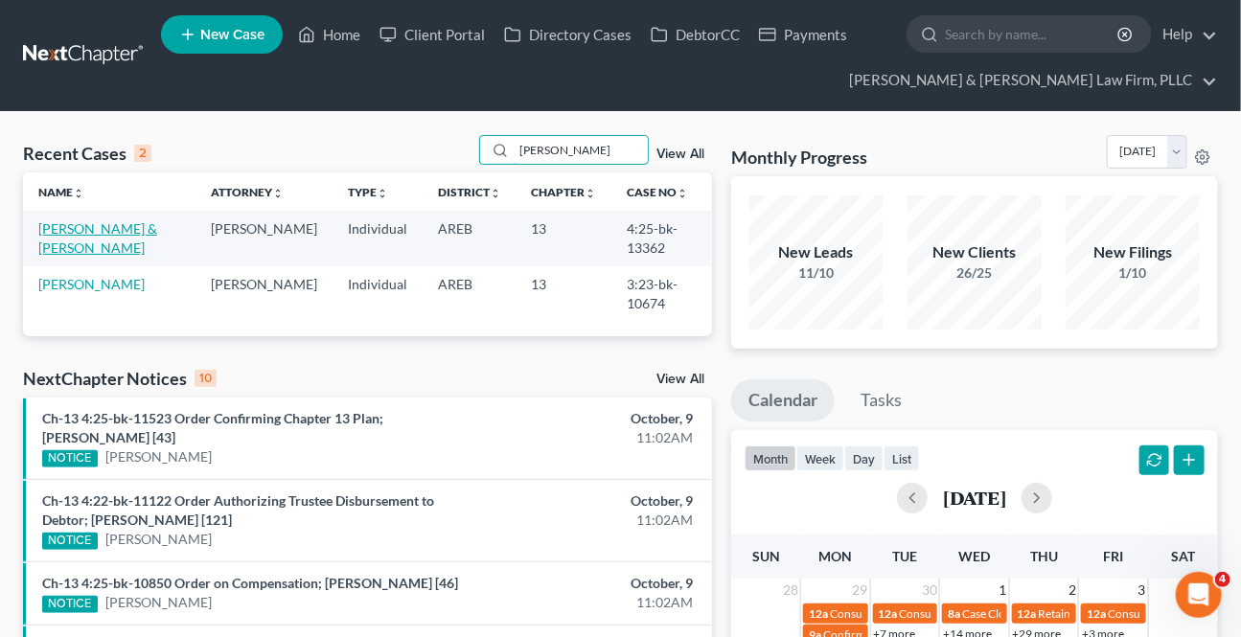
type input "[PERSON_NAME]"
click at [71, 229] on link "[PERSON_NAME] & [PERSON_NAME]" at bounding box center [97, 237] width 119 height 35
select select "0"
select select "4"
